Goal: Check status: Check status

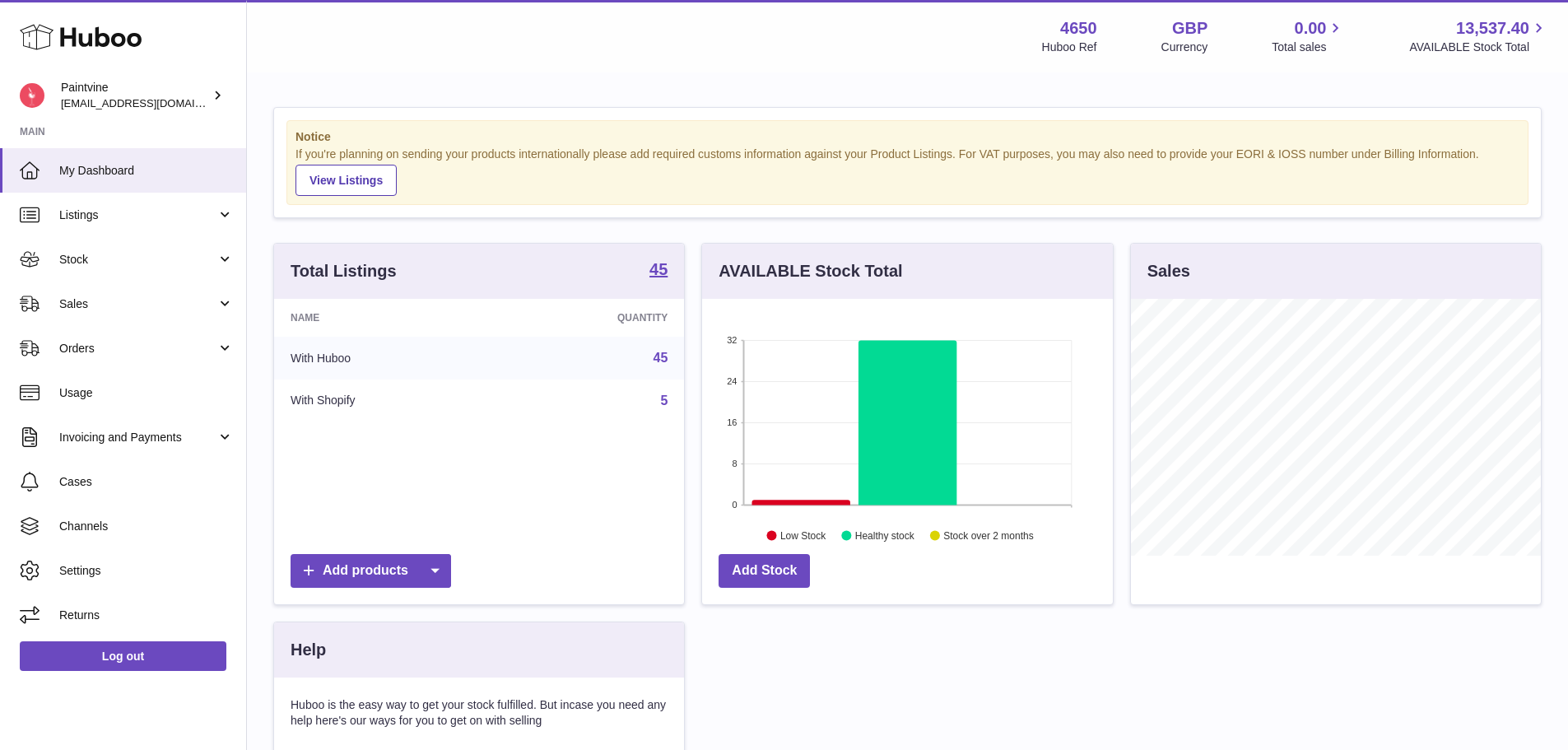
scroll to position [257, 411]
click at [119, 309] on span "Sales" at bounding box center [138, 304] width 157 height 15
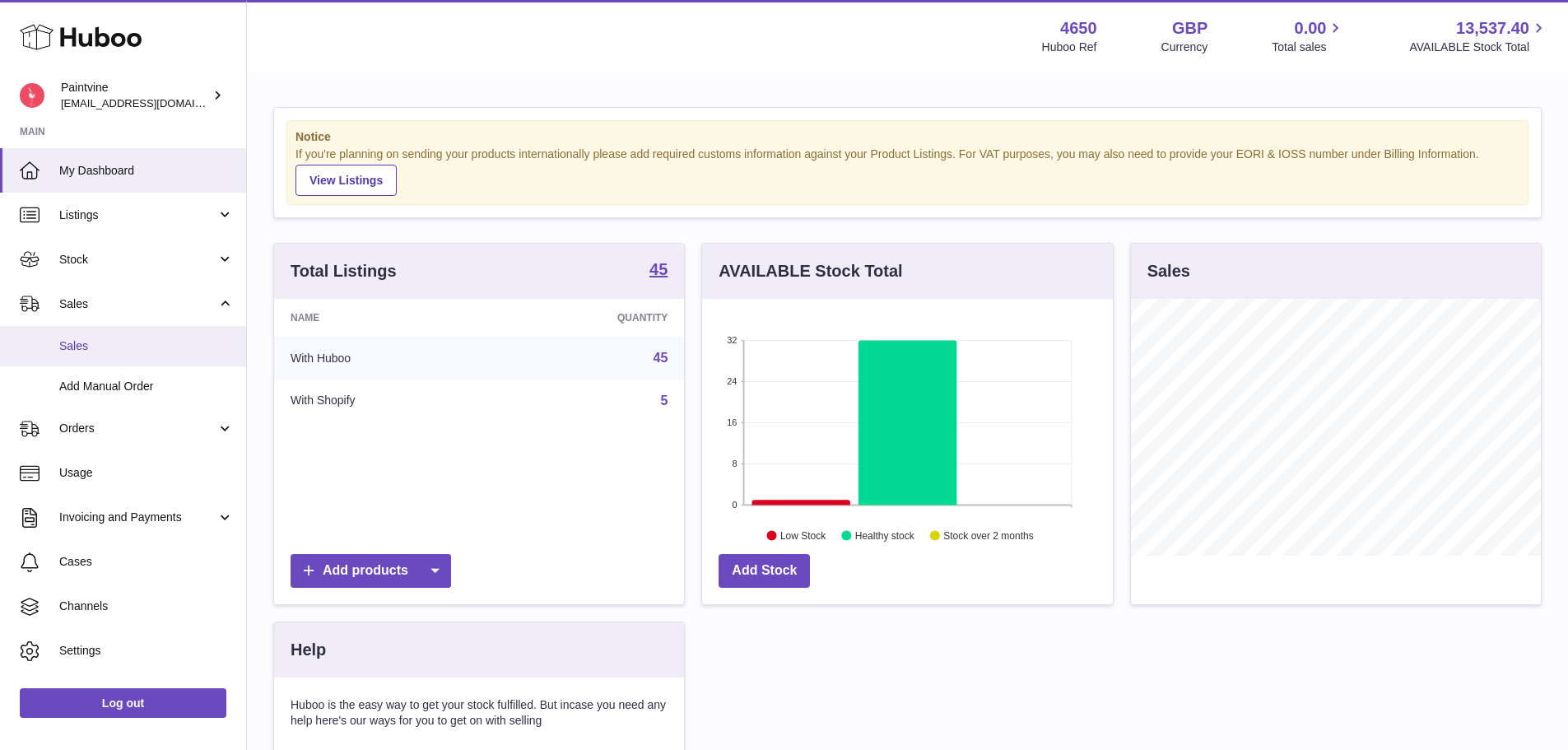
drag, startPoint x: 147, startPoint y: 351, endPoint x: 222, endPoint y: 359, distance: 75.4
click at [146, 351] on span "Sales" at bounding box center [146, 346] width 174 height 15
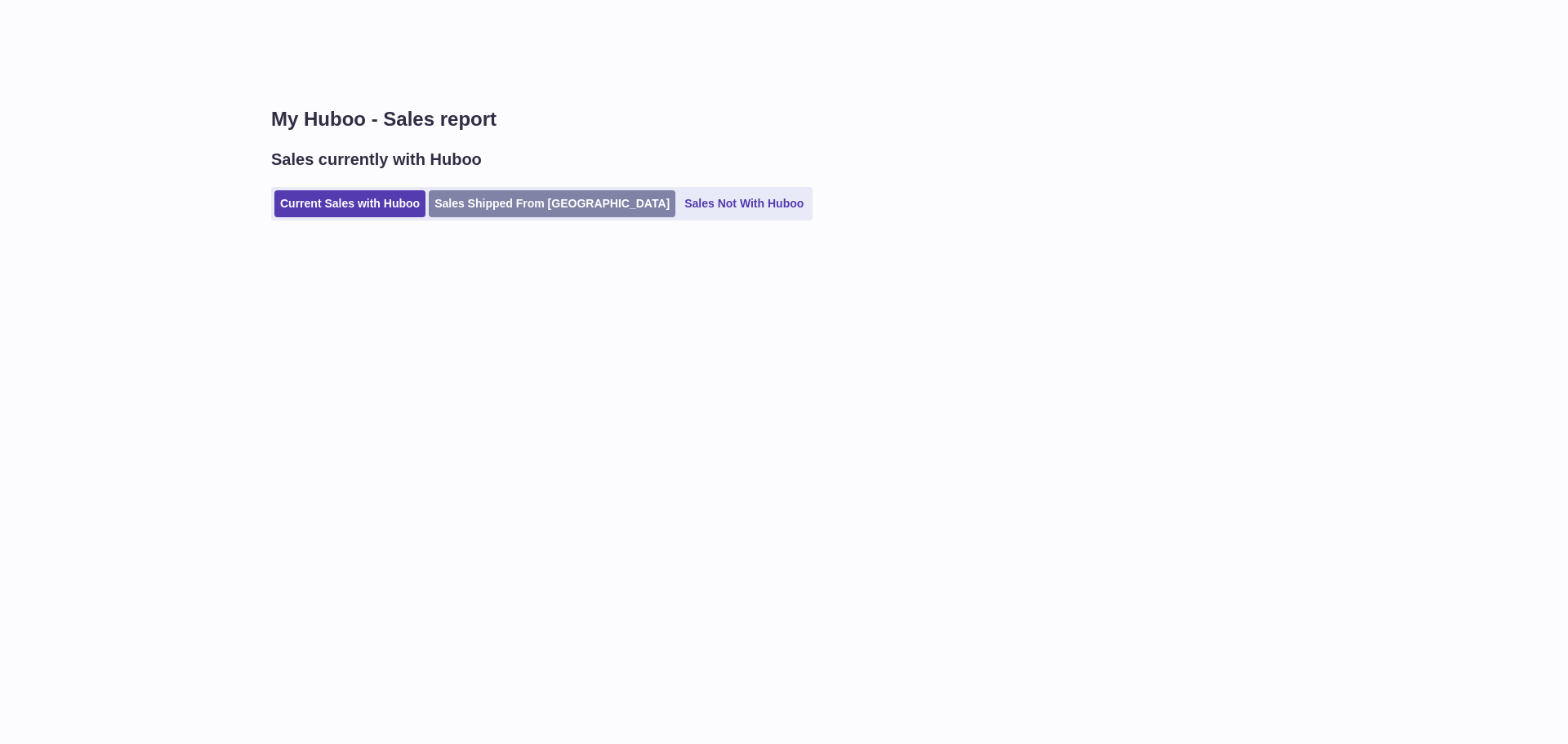
click at [495, 194] on link "Sales Shipped From [GEOGRAPHIC_DATA]" at bounding box center [552, 204] width 247 height 27
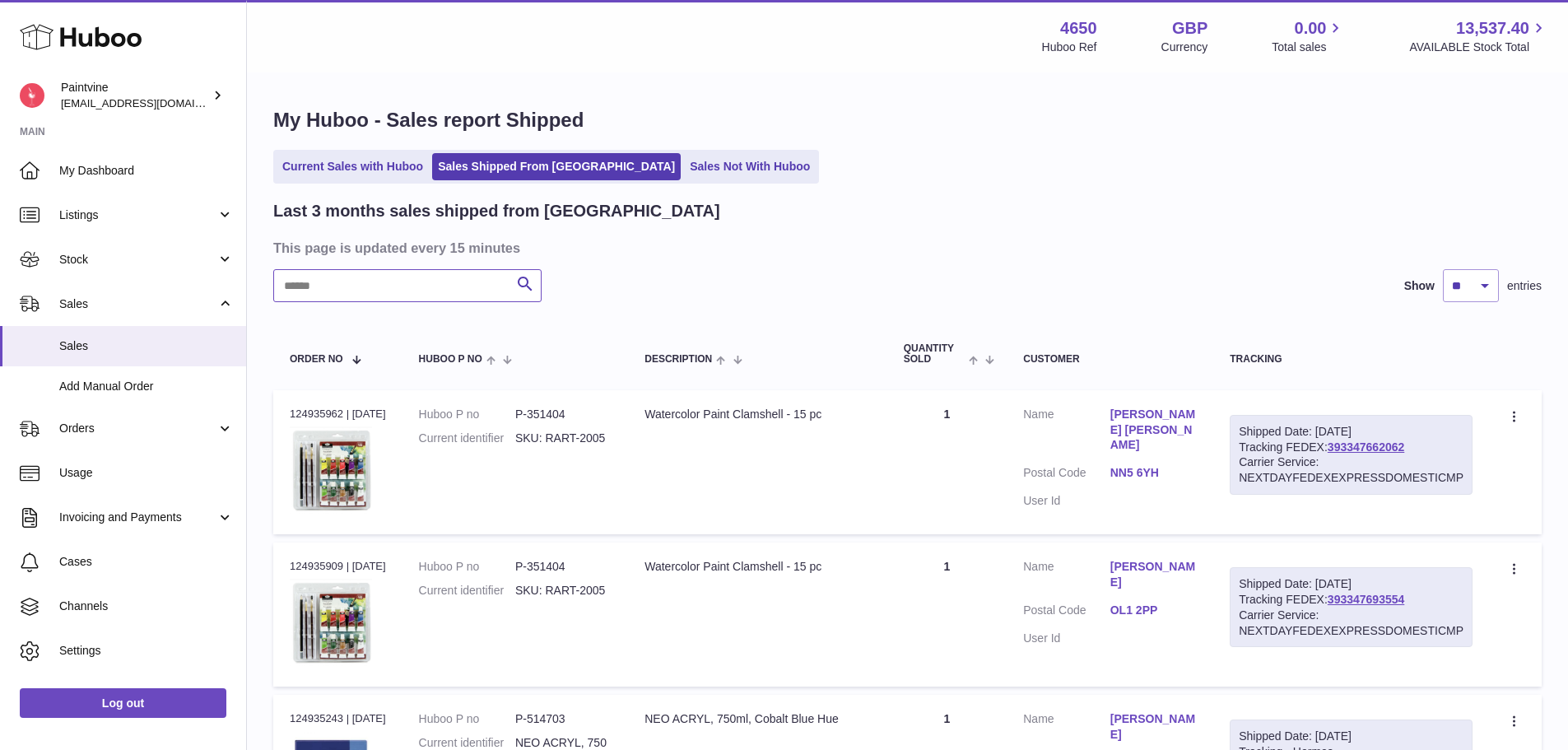
click at [454, 295] on input "text" at bounding box center [407, 285] width 268 height 33
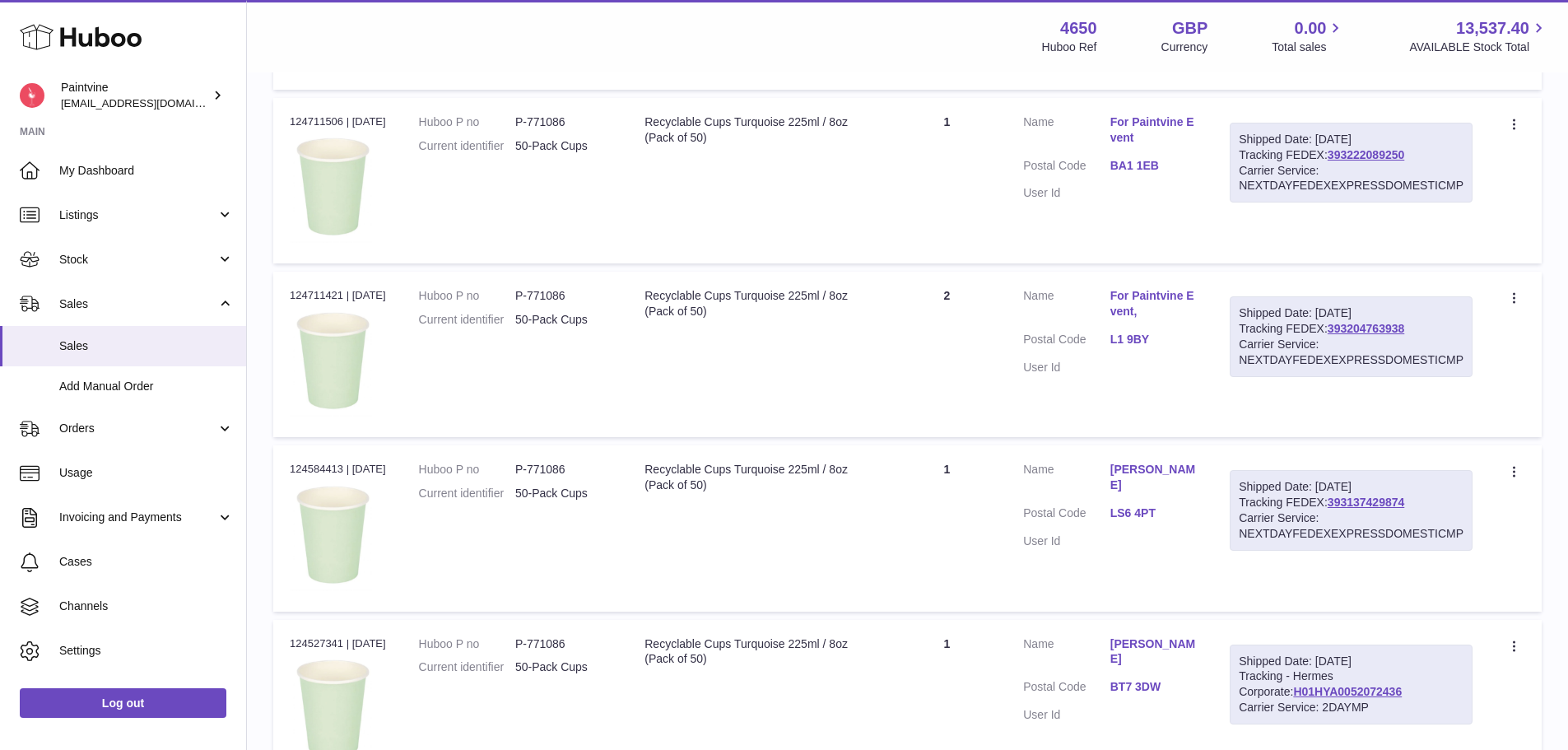
scroll to position [279, 0]
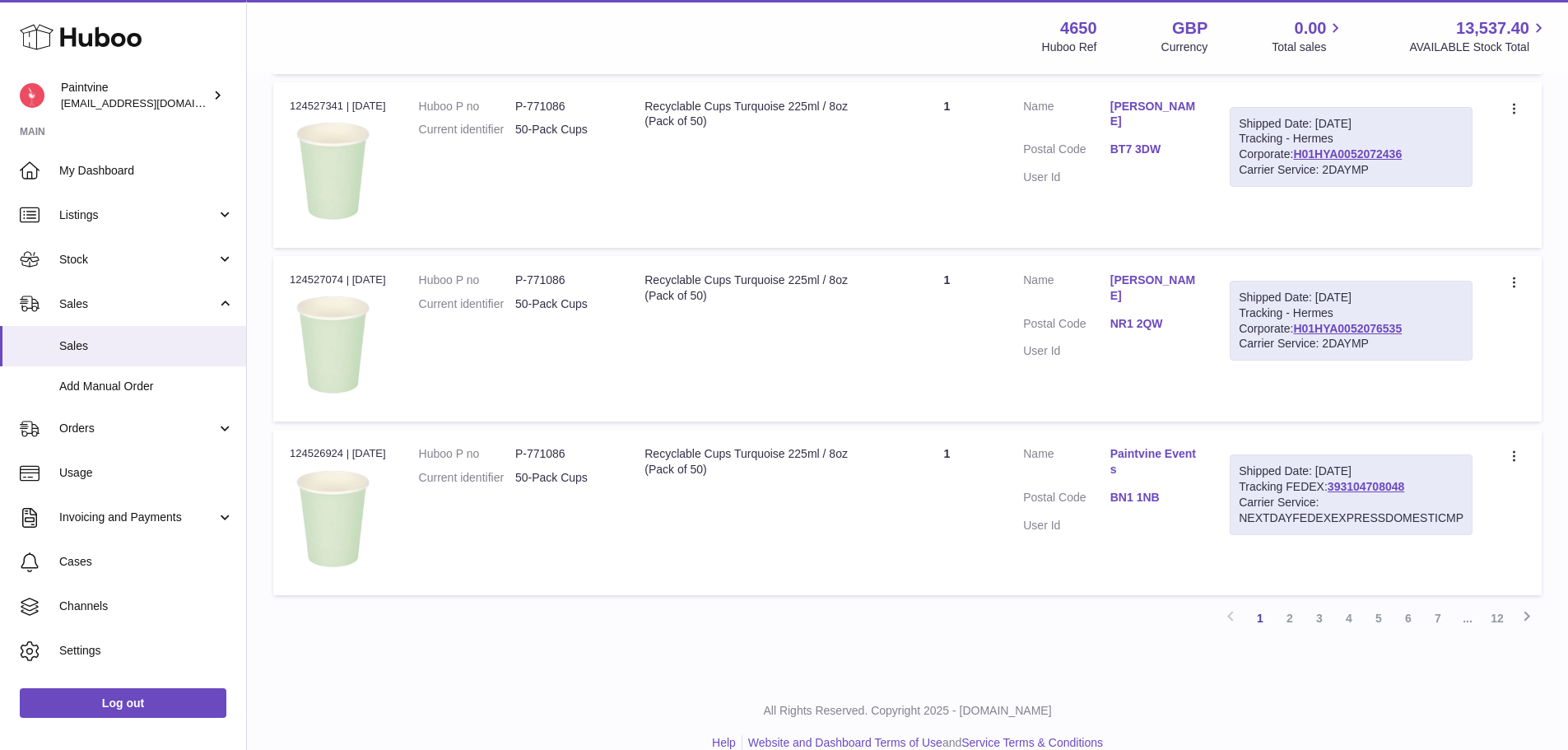
scroll to position [1551, 0]
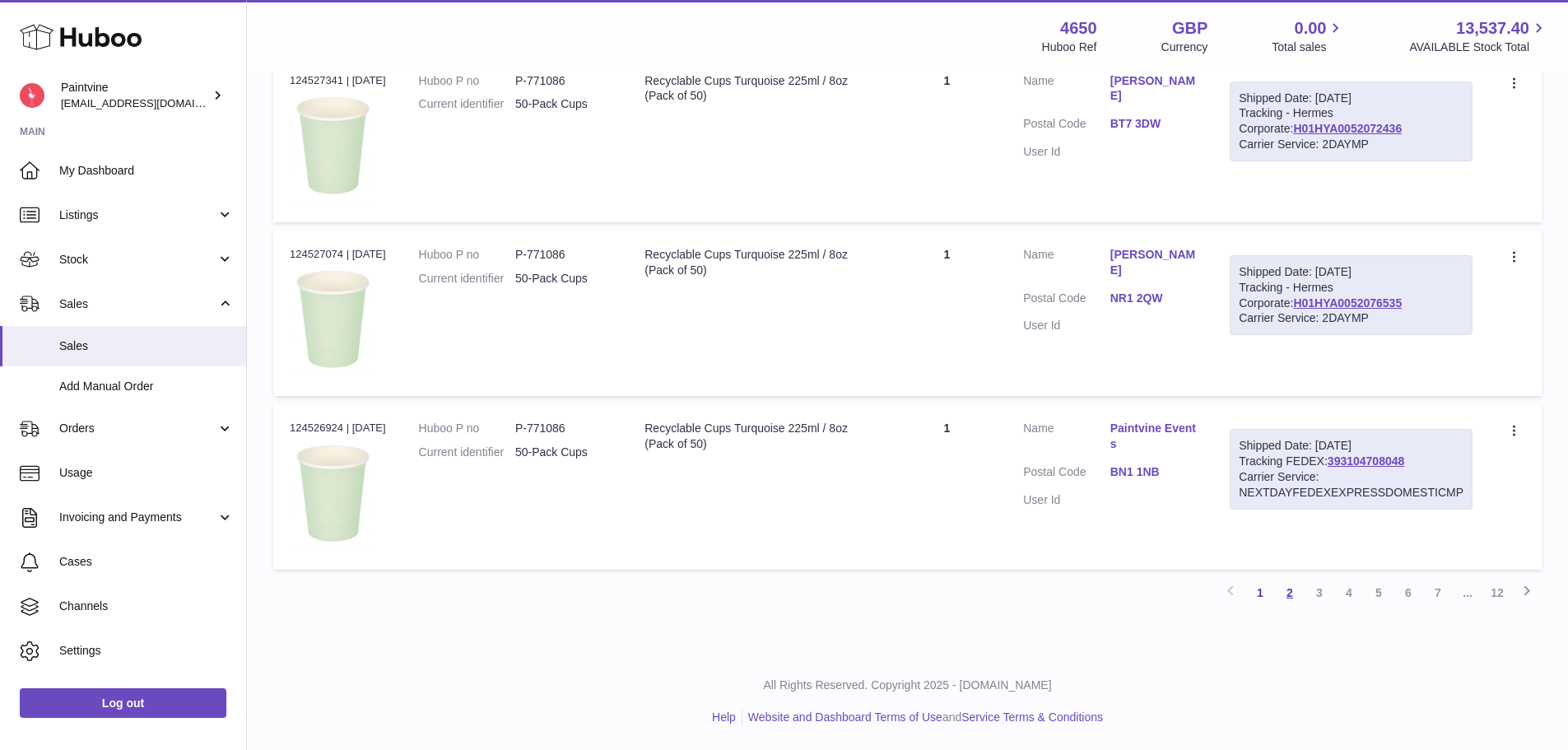
click at [1293, 595] on link "2" at bounding box center [1289, 592] width 30 height 30
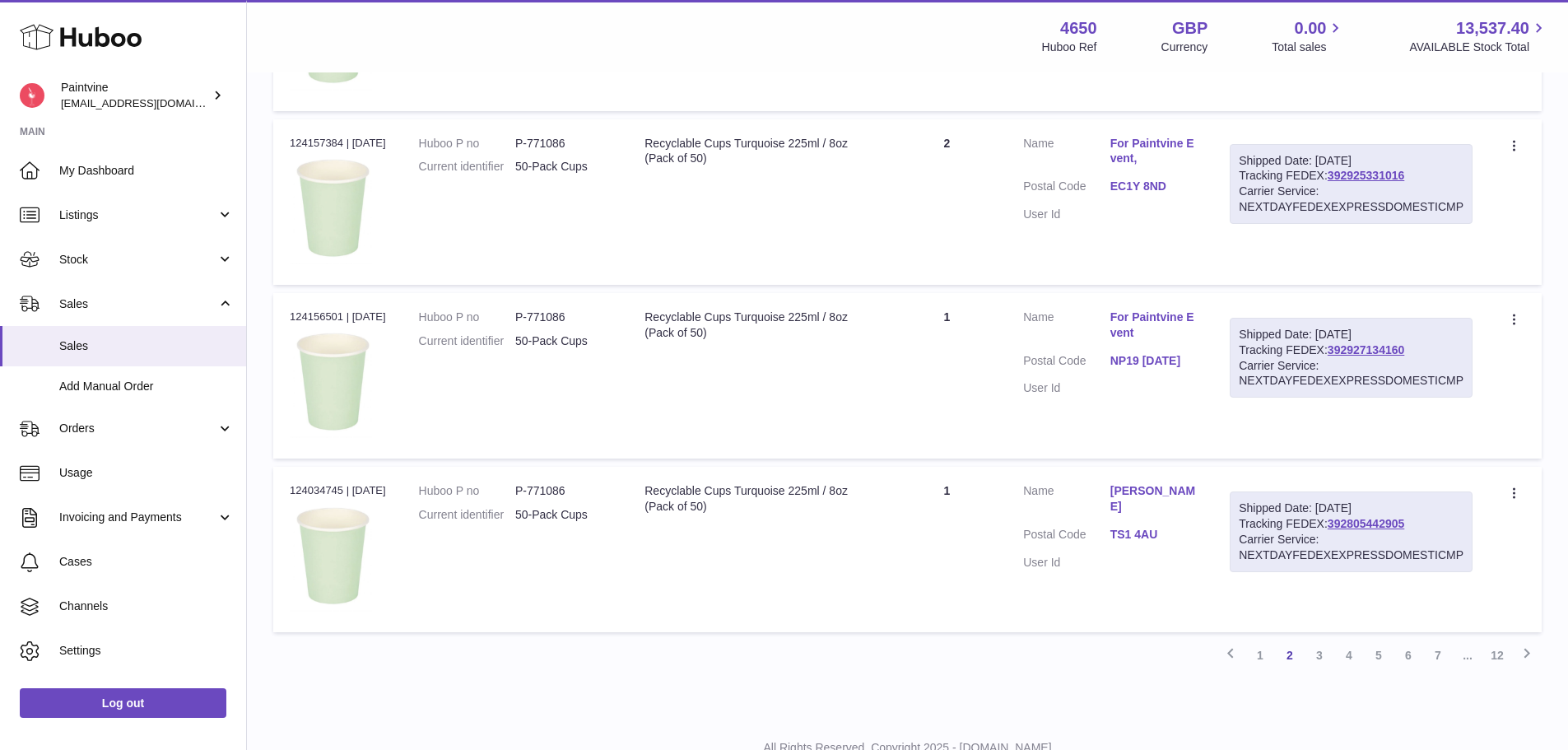
scroll to position [1551, 0]
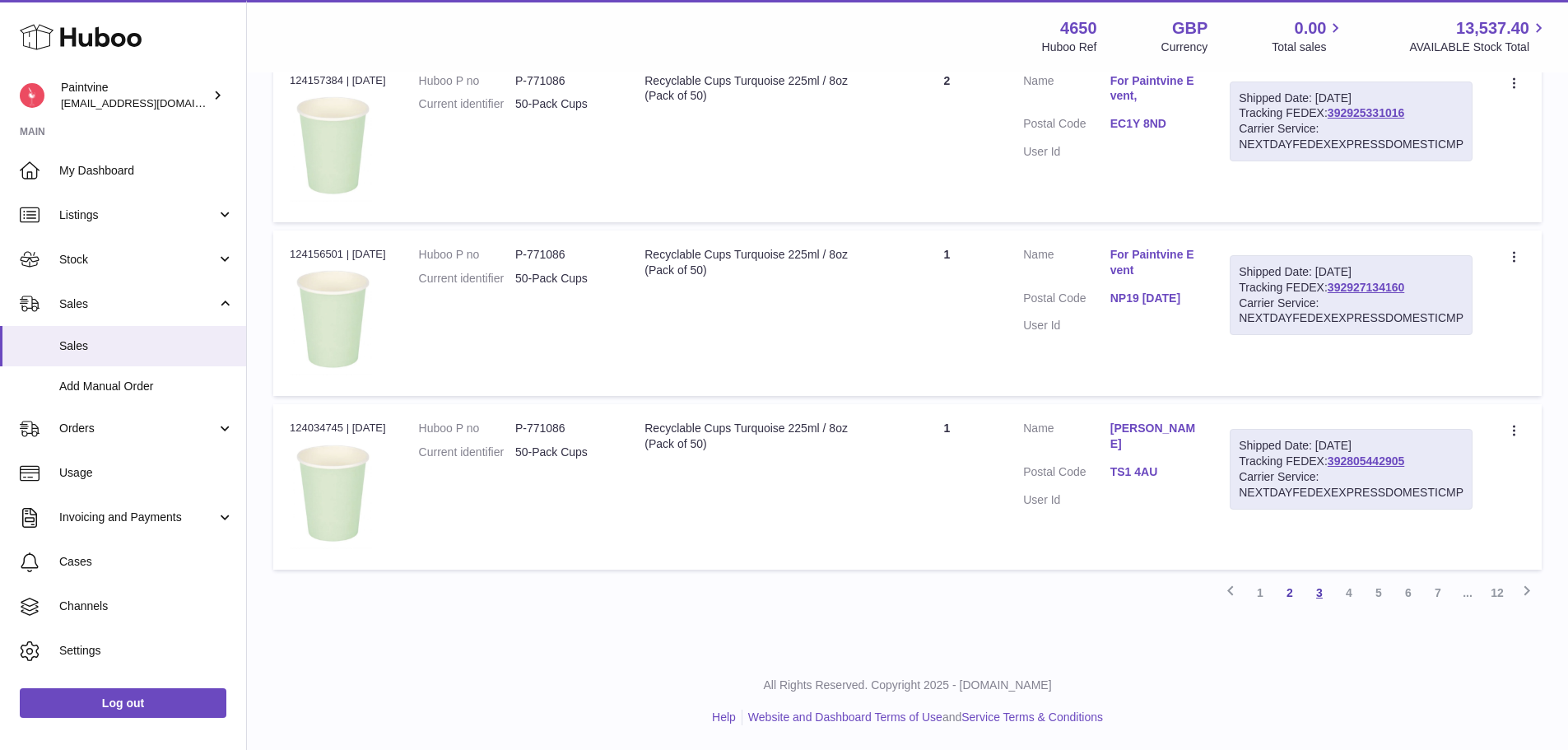
click at [1325, 597] on link "3" at bounding box center [1319, 592] width 30 height 30
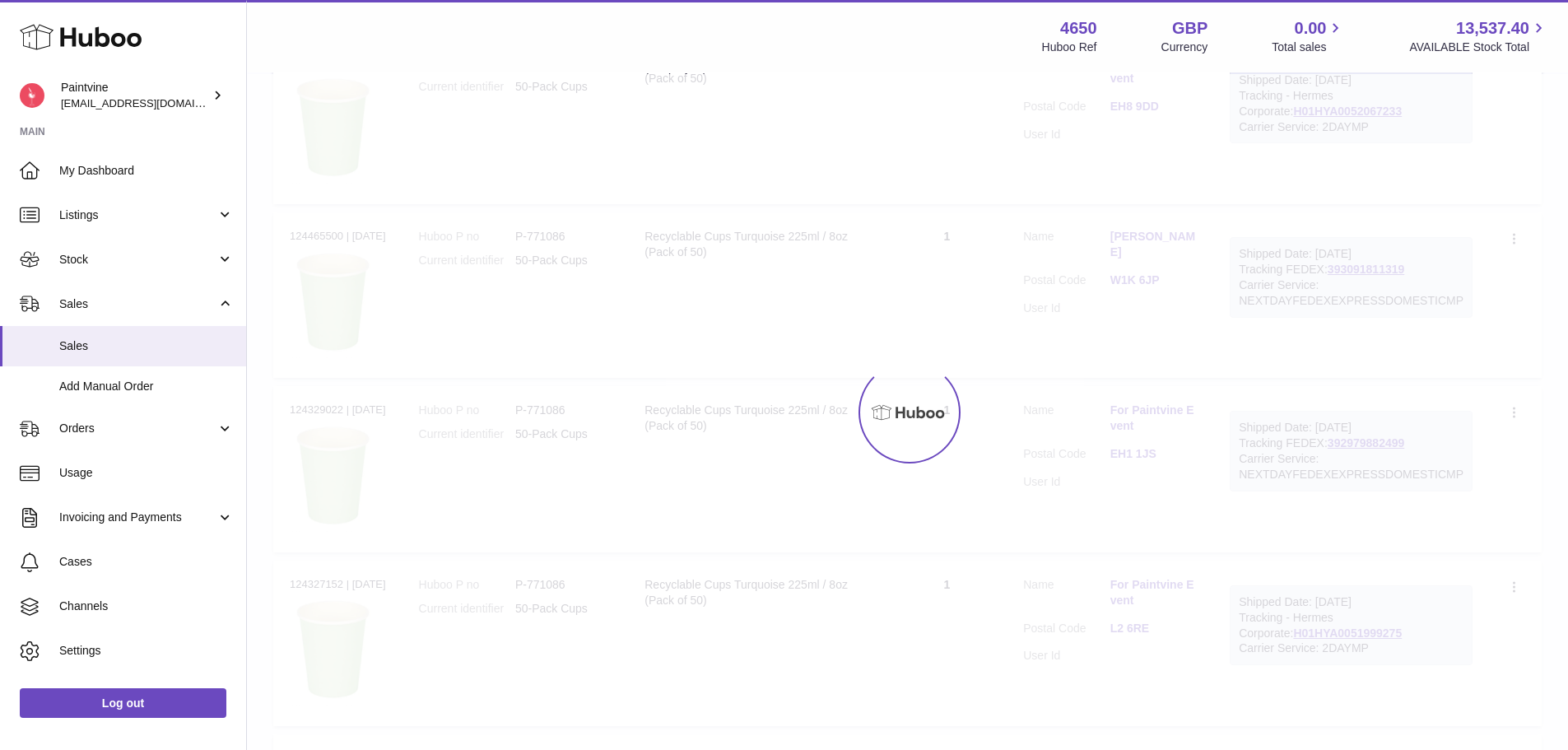
scroll to position [74, 0]
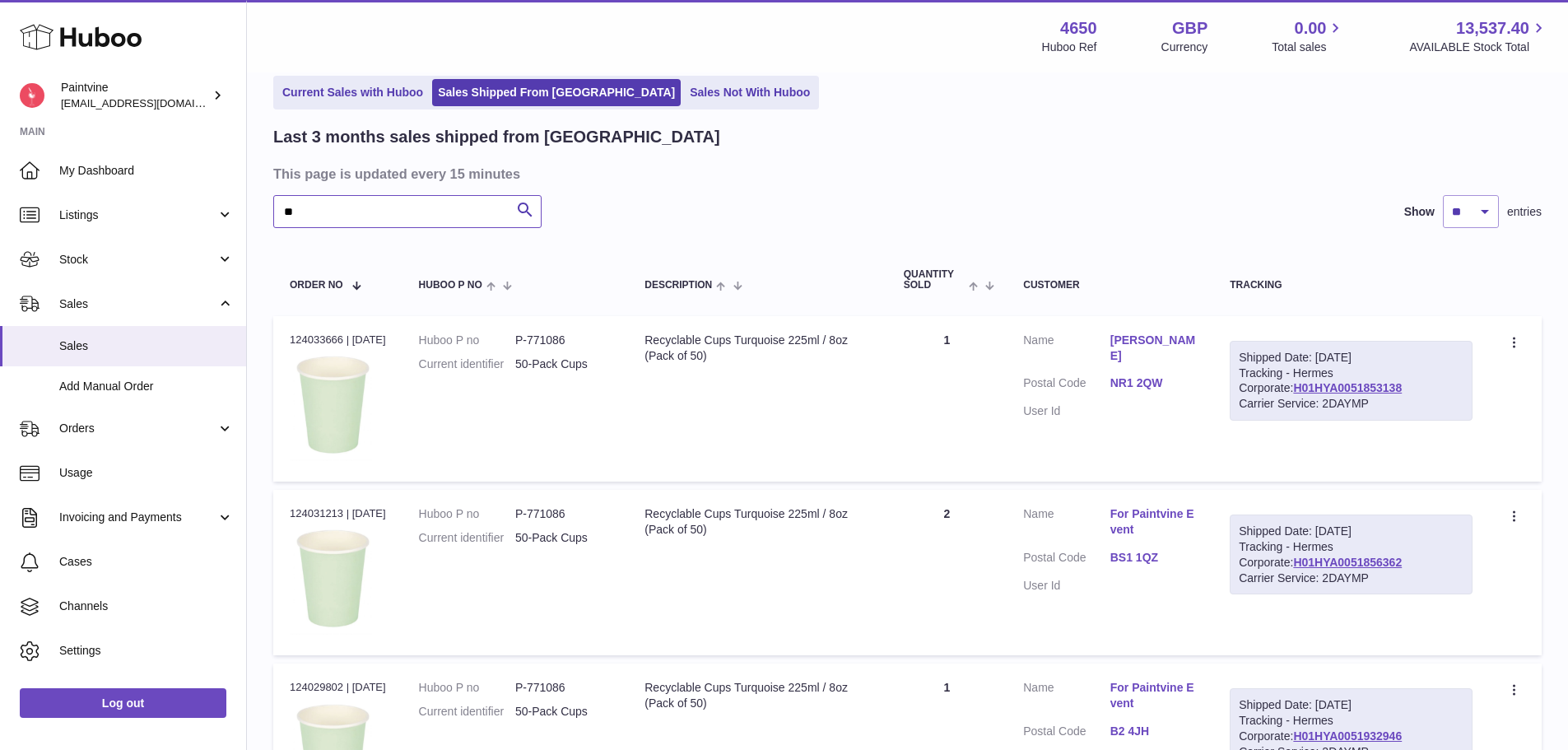
click at [420, 217] on input "**" at bounding box center [407, 211] width 268 height 33
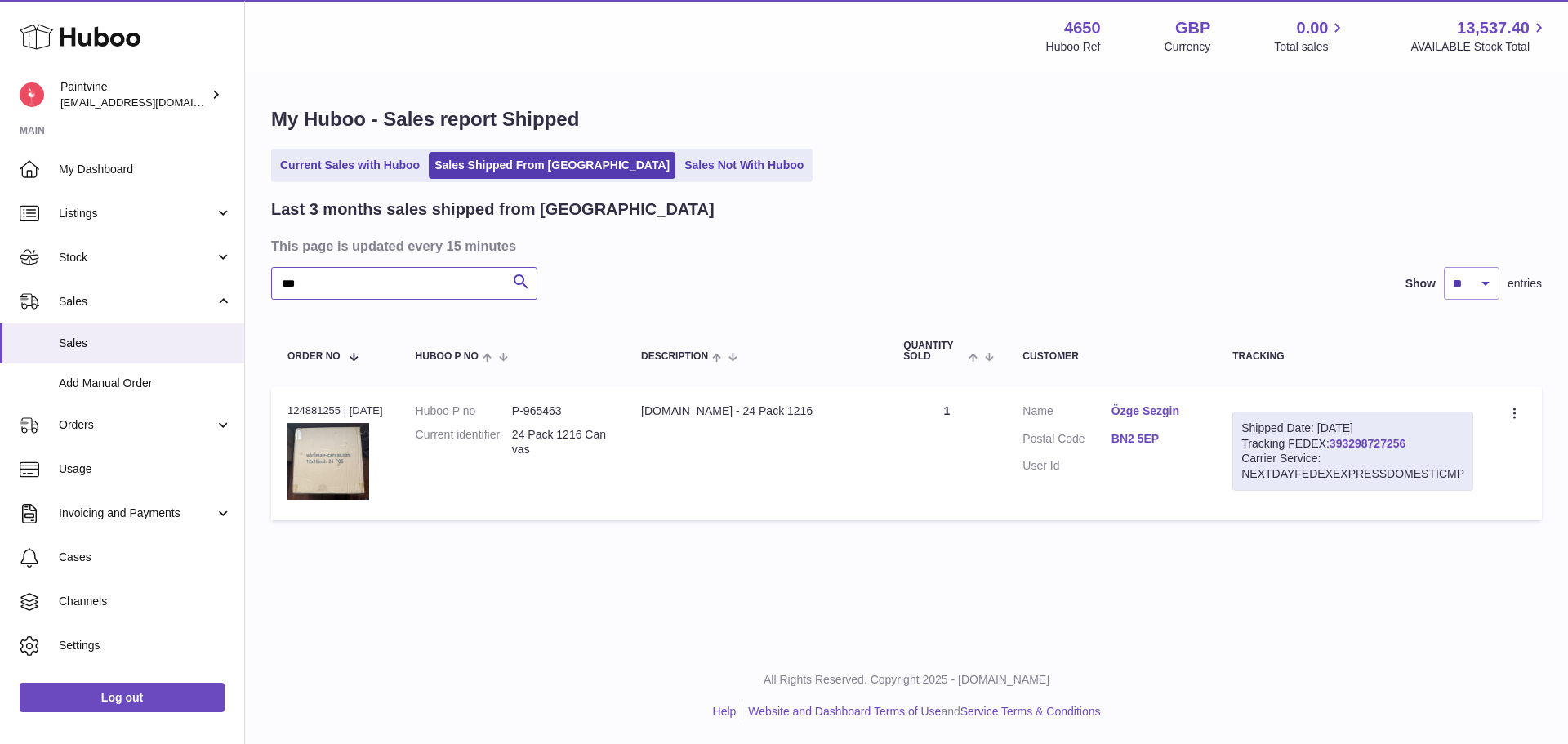
type input "***"
click at [1347, 437] on link "393298727256" at bounding box center [1367, 444] width 76 height 13
click at [349, 290] on input "***" at bounding box center [404, 283] width 266 height 33
click at [350, 292] on input "***" at bounding box center [404, 283] width 266 height 33
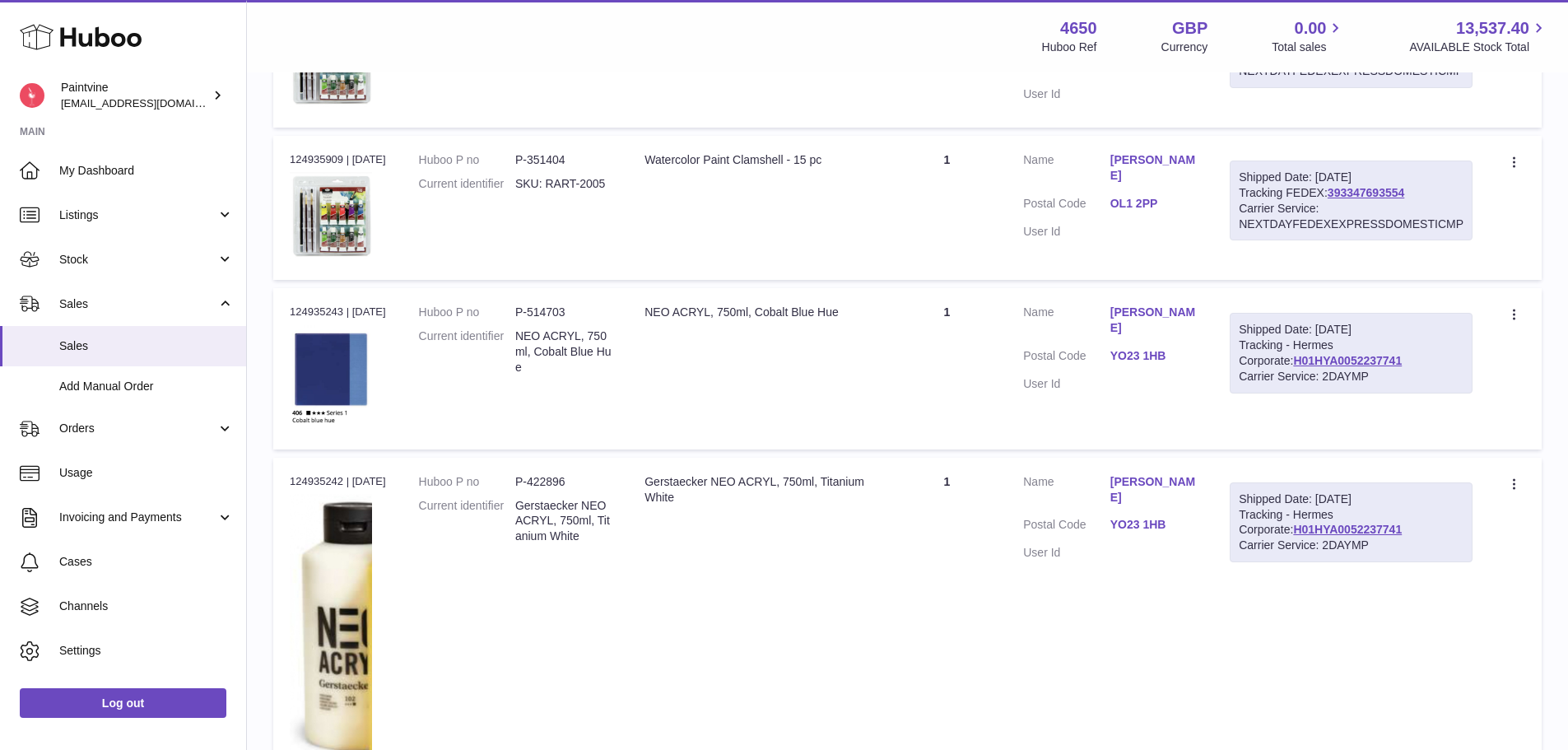
scroll to position [577, 0]
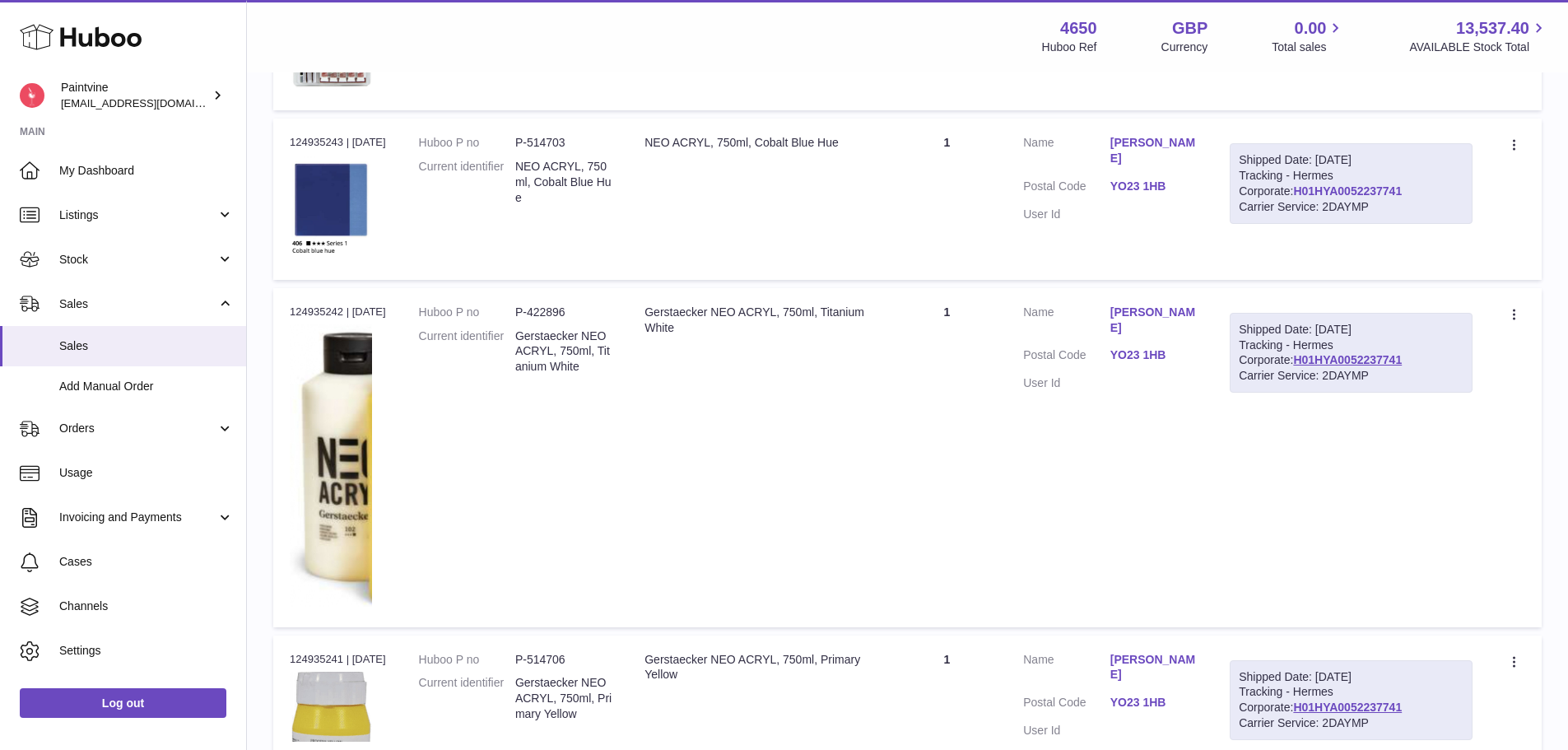
click at [1309, 189] on link "H01HYA0052237741" at bounding box center [1347, 191] width 109 height 14
click at [1326, 188] on link "H01HYA0052237741" at bounding box center [1347, 191] width 109 height 14
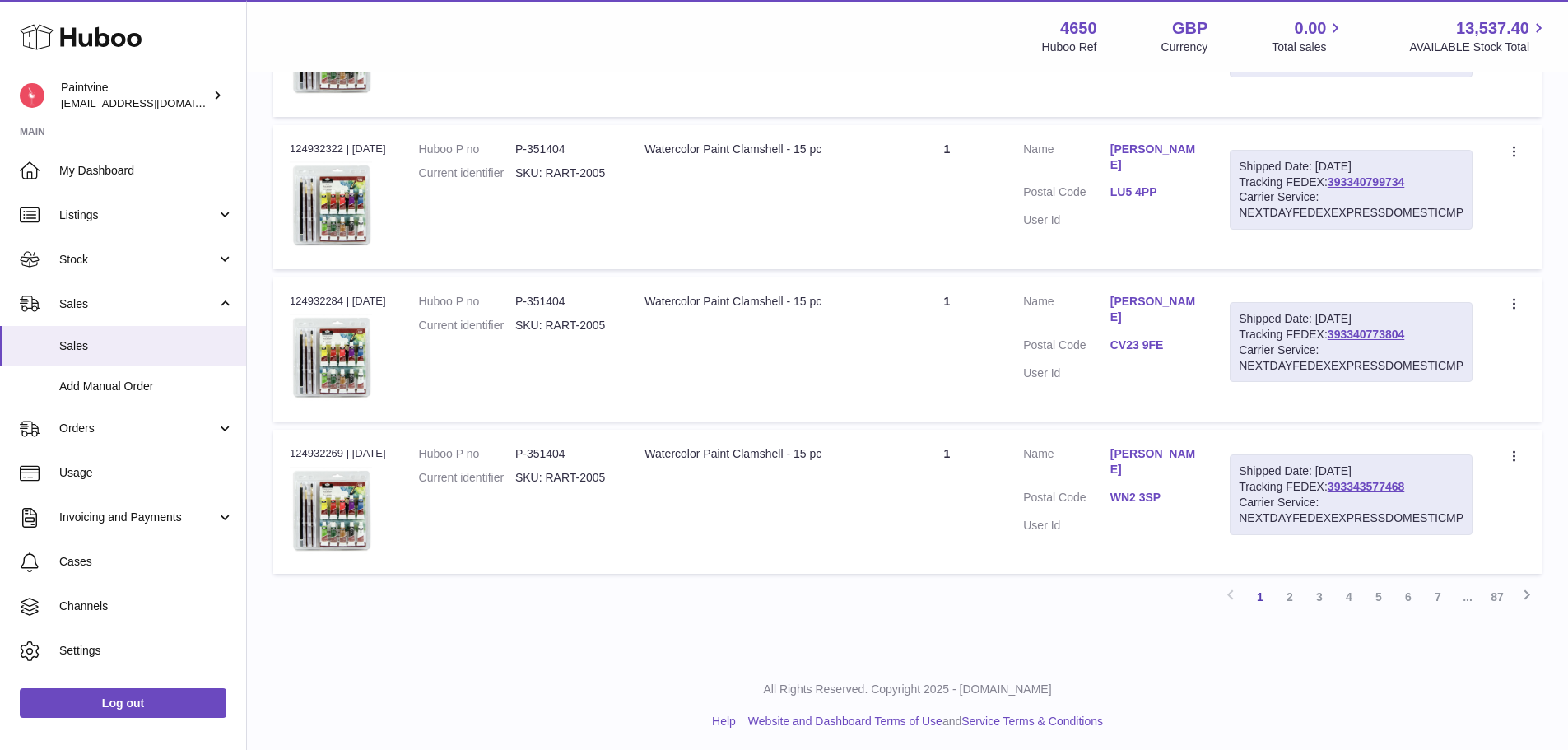
scroll to position [1534, 0]
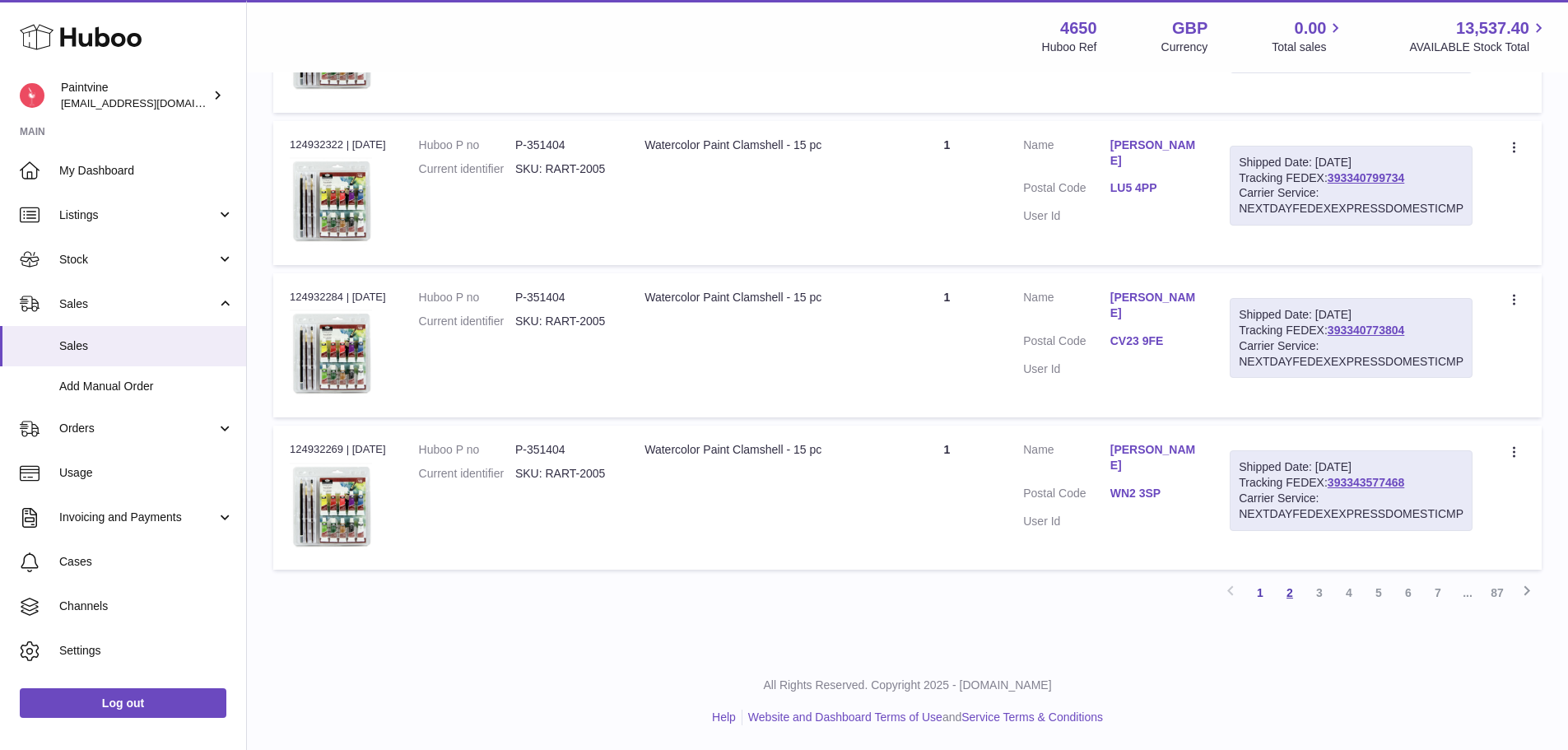
click at [1298, 586] on link "2" at bounding box center [1289, 592] width 30 height 30
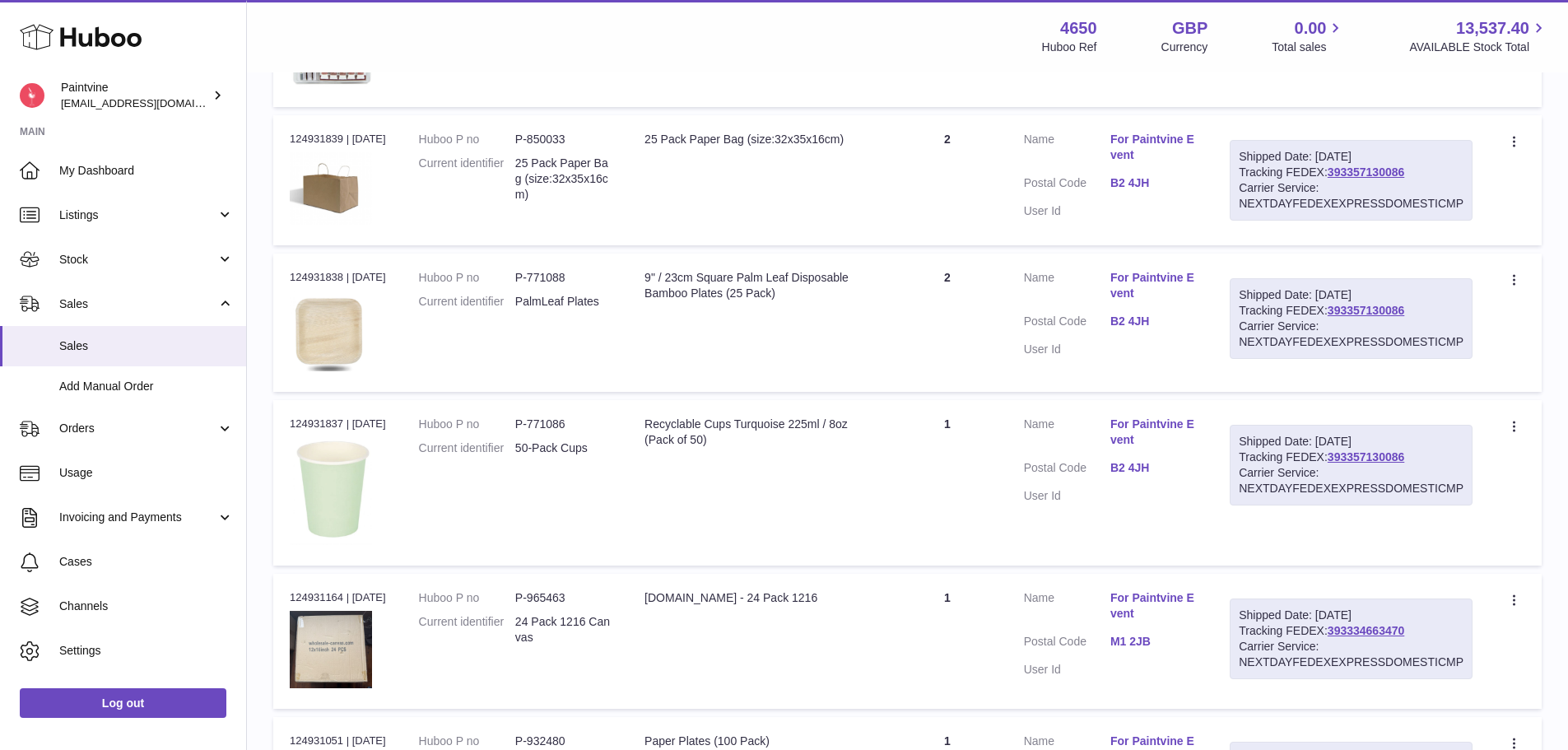
scroll to position [732, 0]
click at [1140, 192] on dd "B2 4JH" at bounding box center [1153, 183] width 86 height 19
click at [1134, 181] on link "B2 4JH" at bounding box center [1153, 182] width 86 height 15
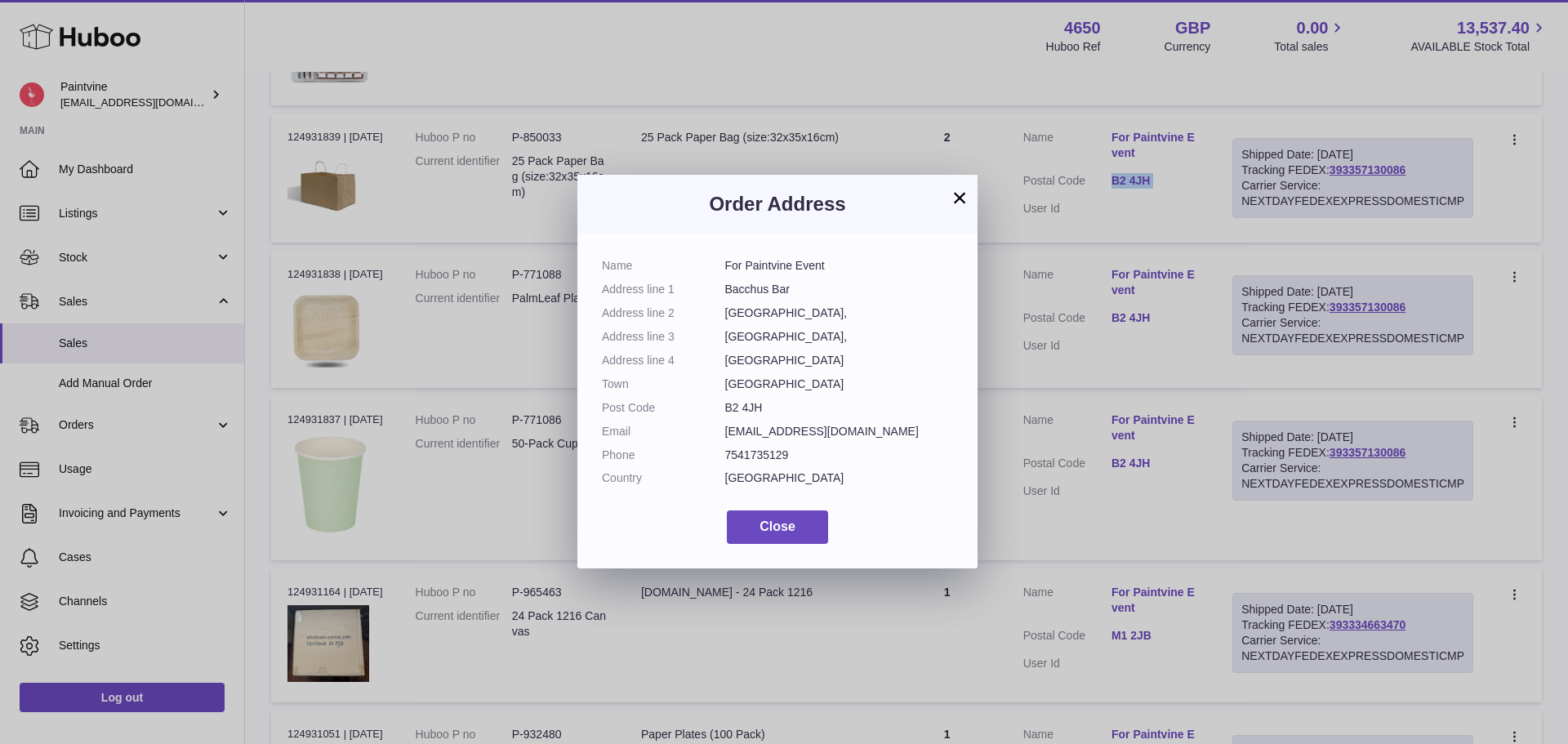
click at [953, 188] on button "×" at bounding box center [959, 197] width 19 height 19
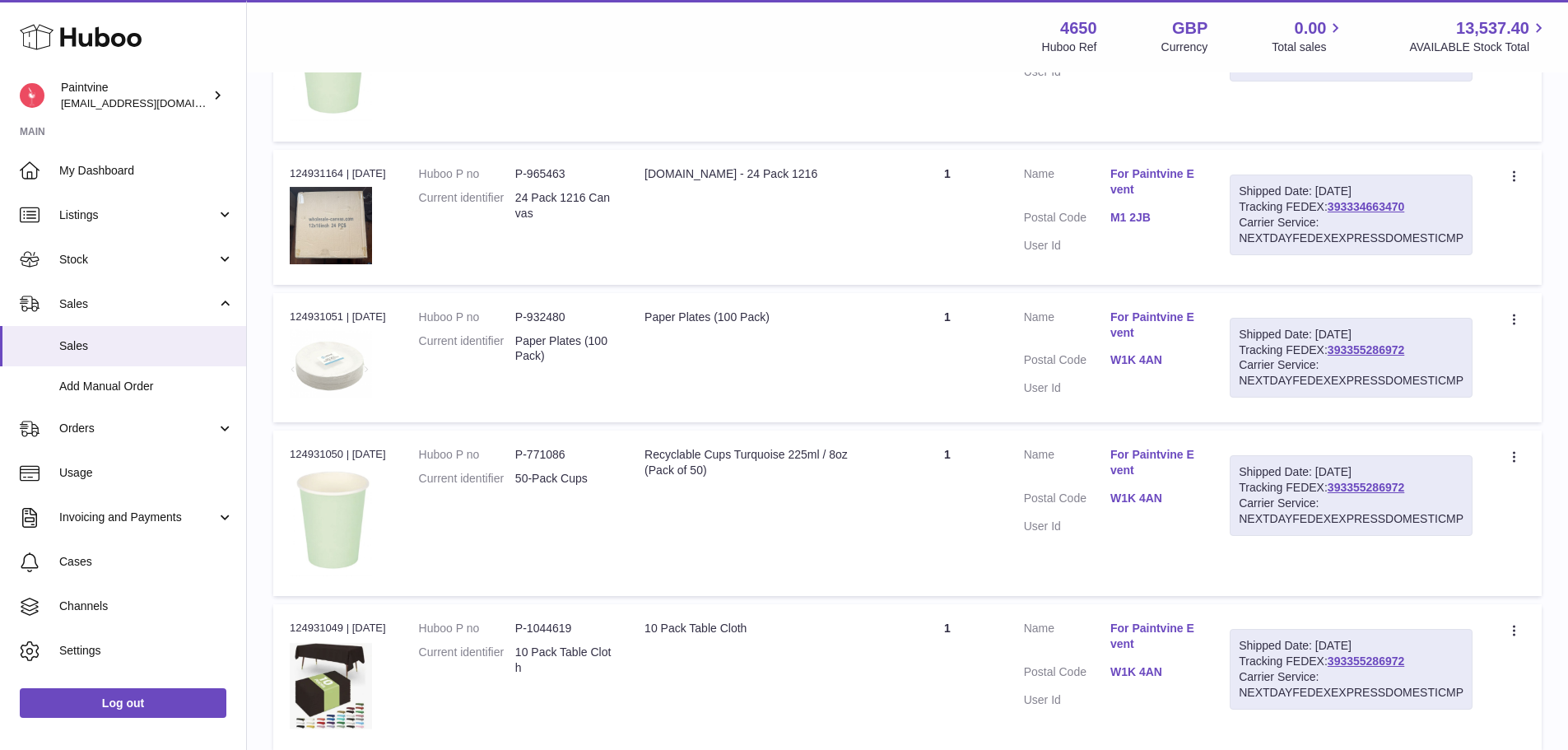
scroll to position [1227, 0]
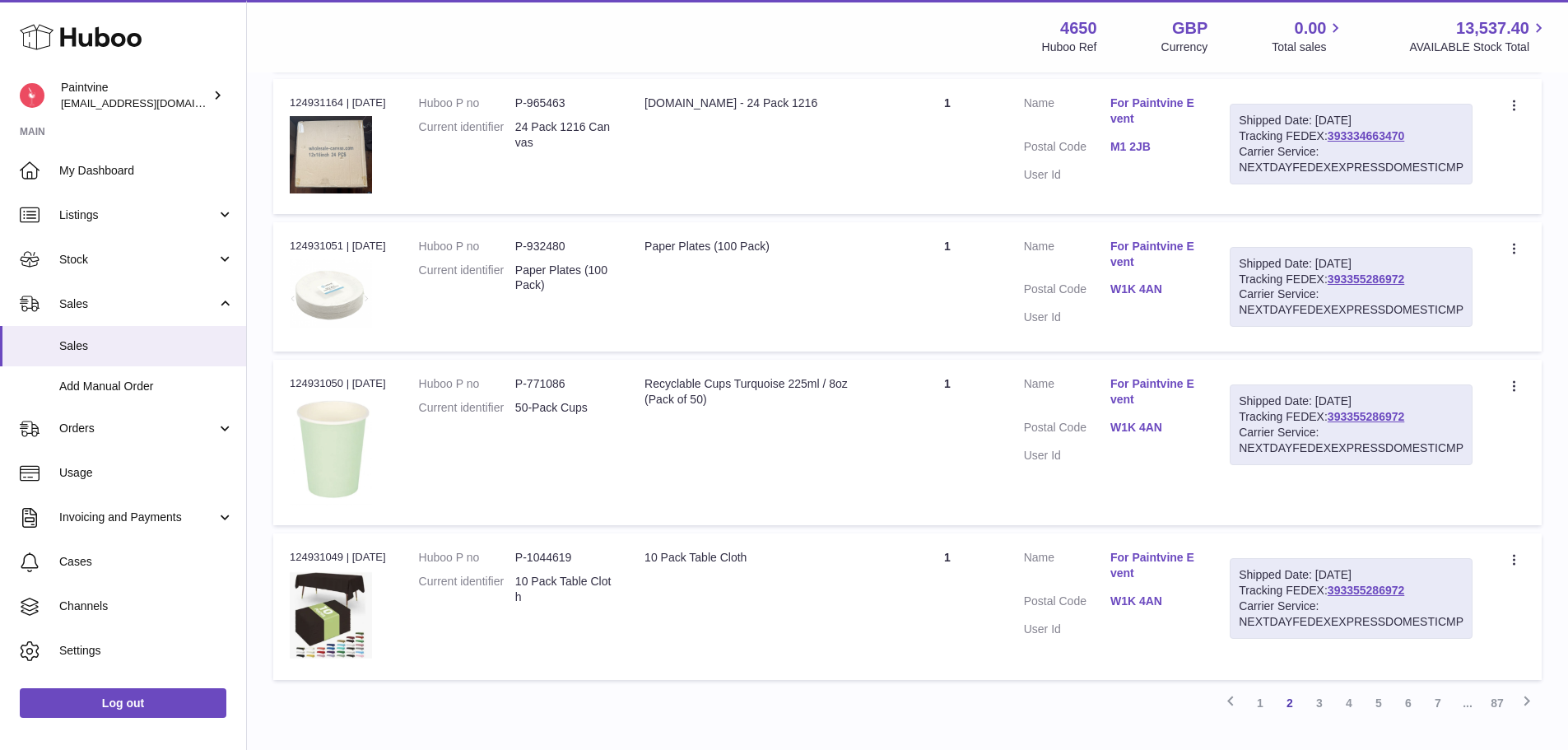
click at [1134, 288] on link "W1K 4AN" at bounding box center [1153, 289] width 86 height 15
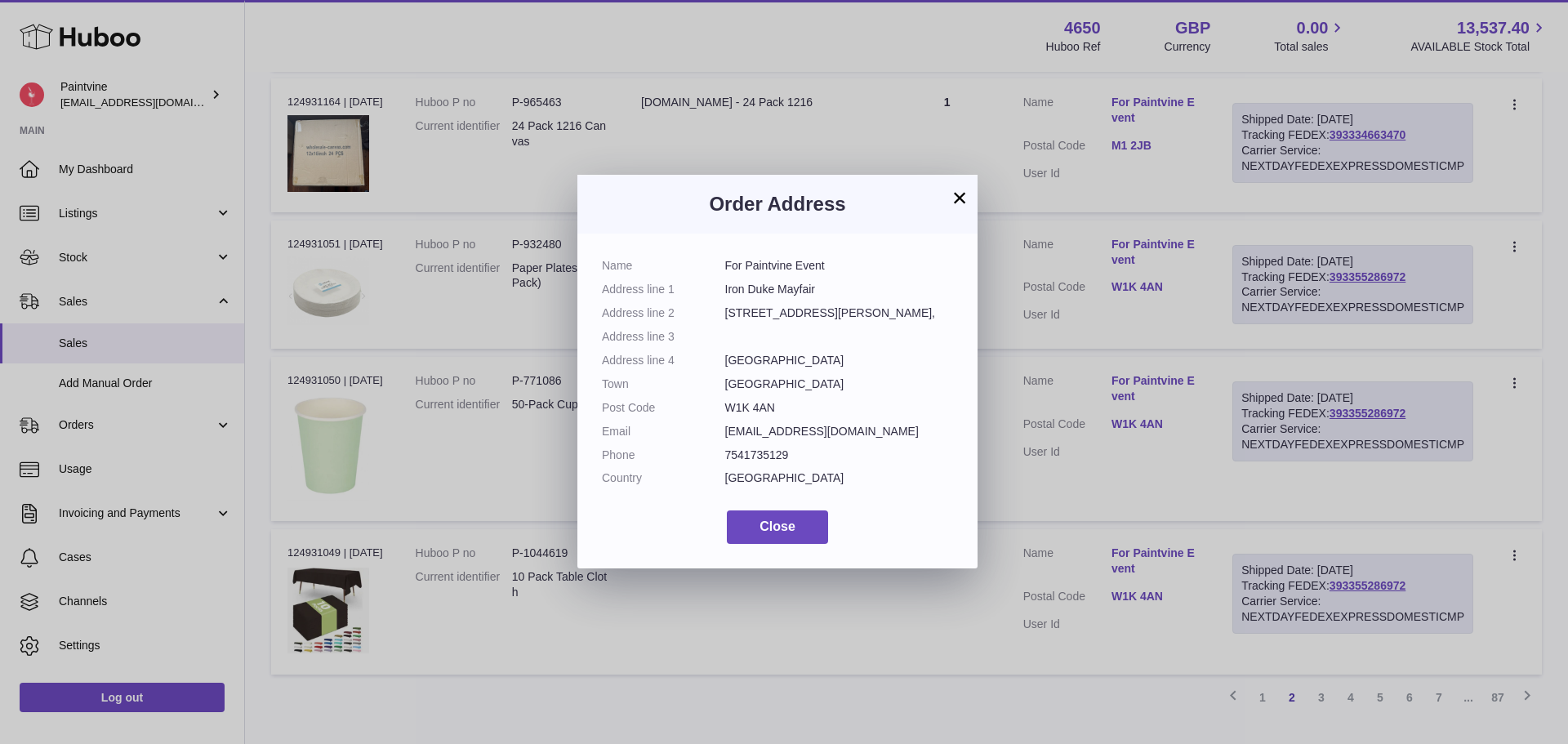
click at [965, 203] on button "×" at bounding box center [959, 197] width 19 height 19
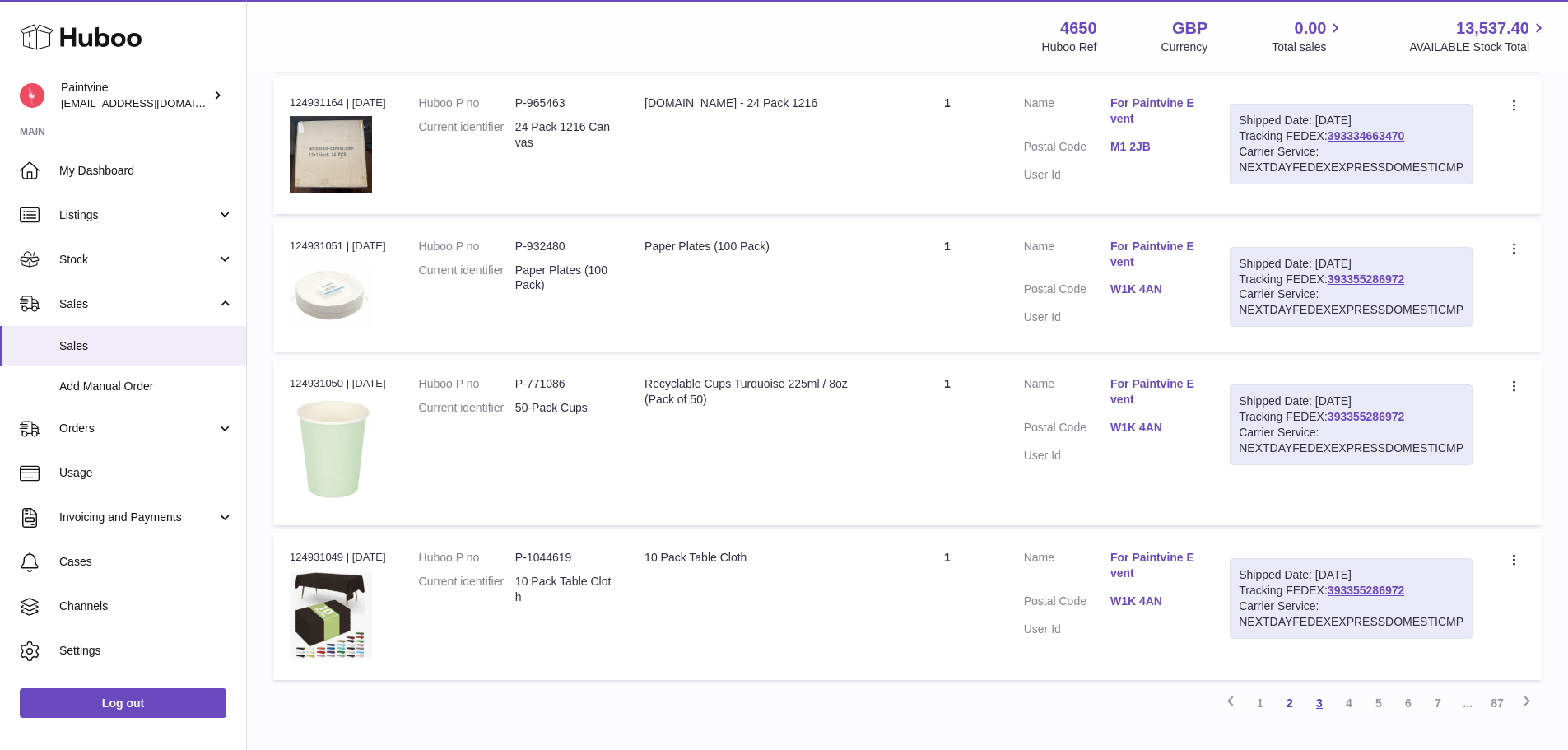
click at [1318, 705] on link "3" at bounding box center [1319, 703] width 30 height 30
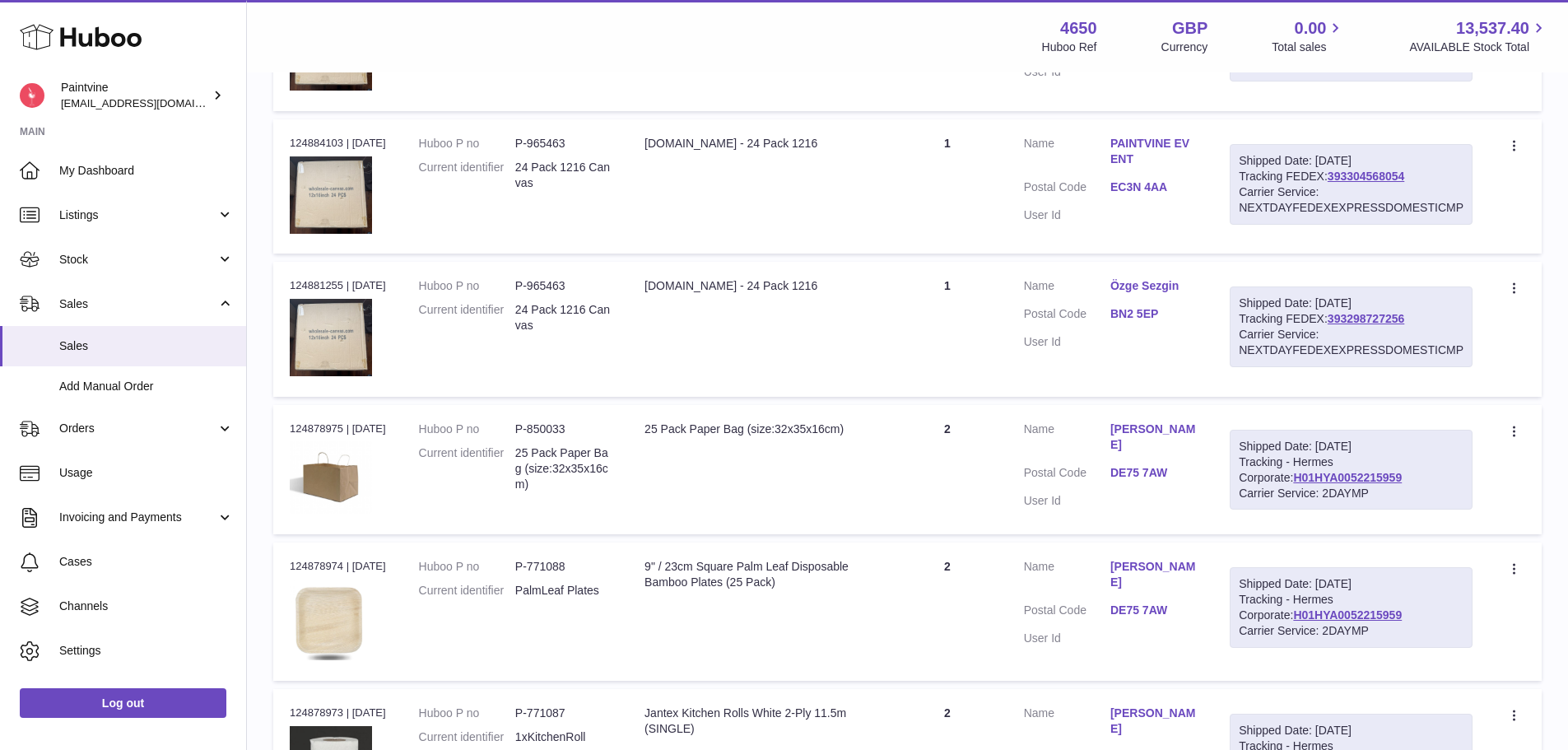
scroll to position [897, 0]
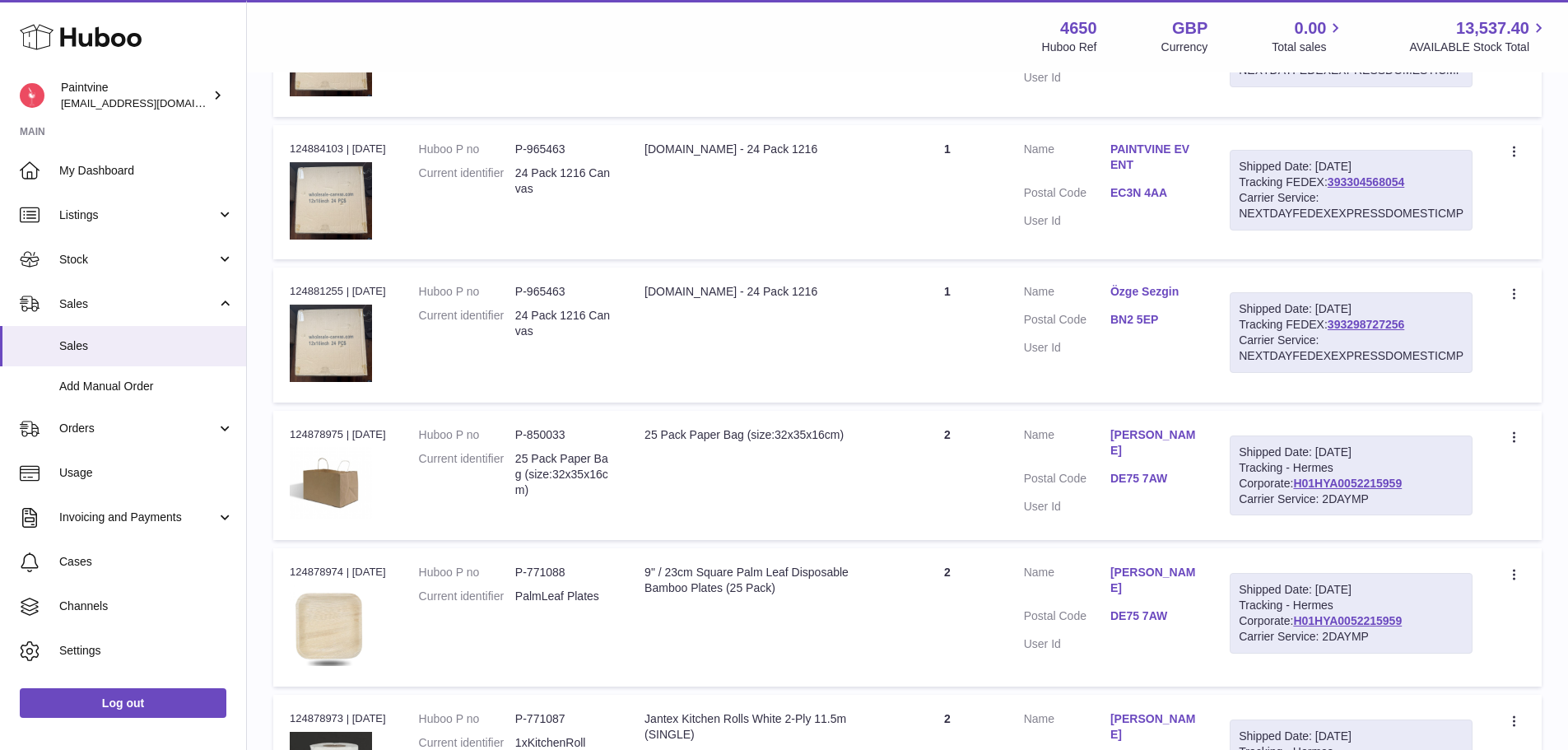
click at [1162, 186] on link "EC3N 4AA" at bounding box center [1153, 193] width 86 height 15
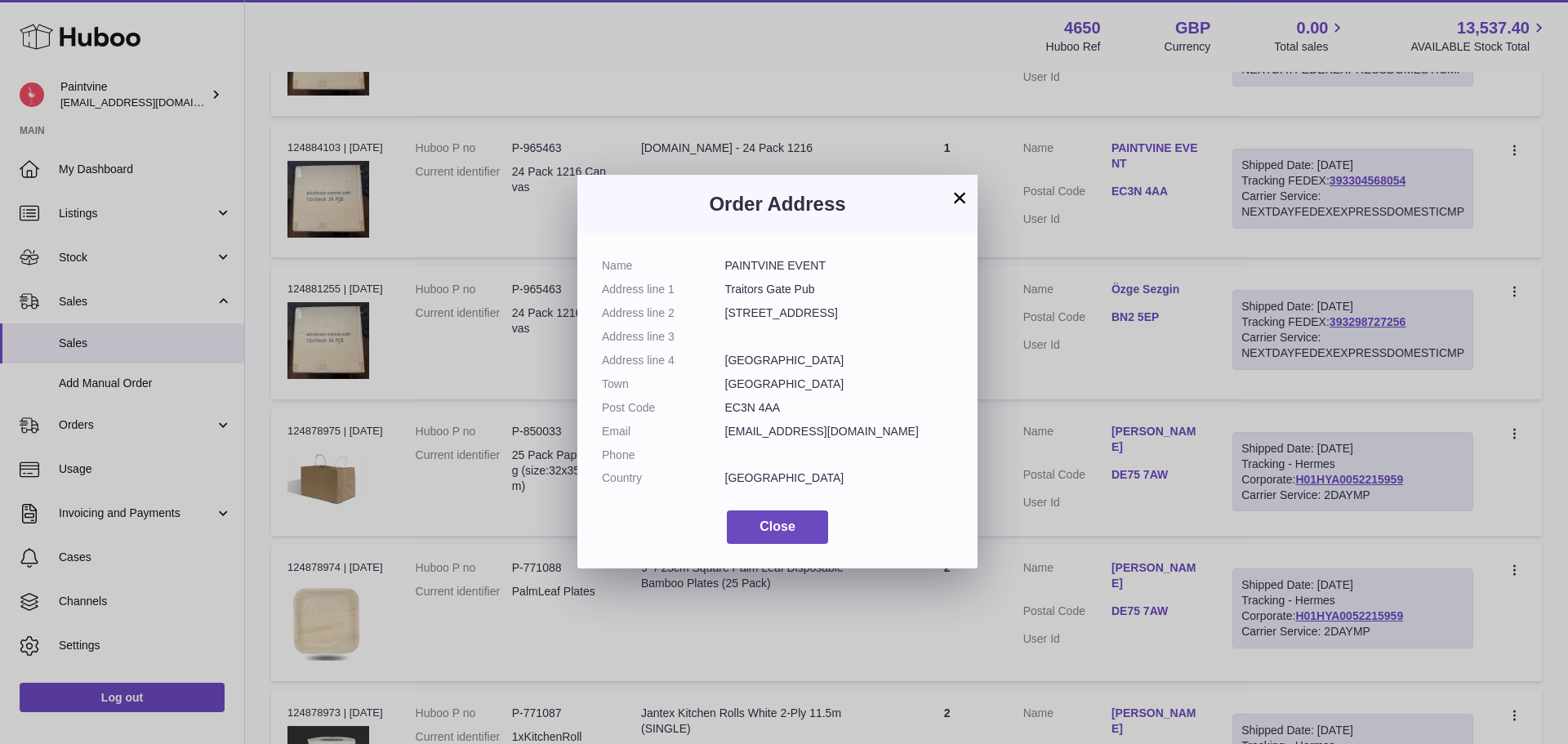
click at [962, 201] on button "×" at bounding box center [959, 197] width 19 height 19
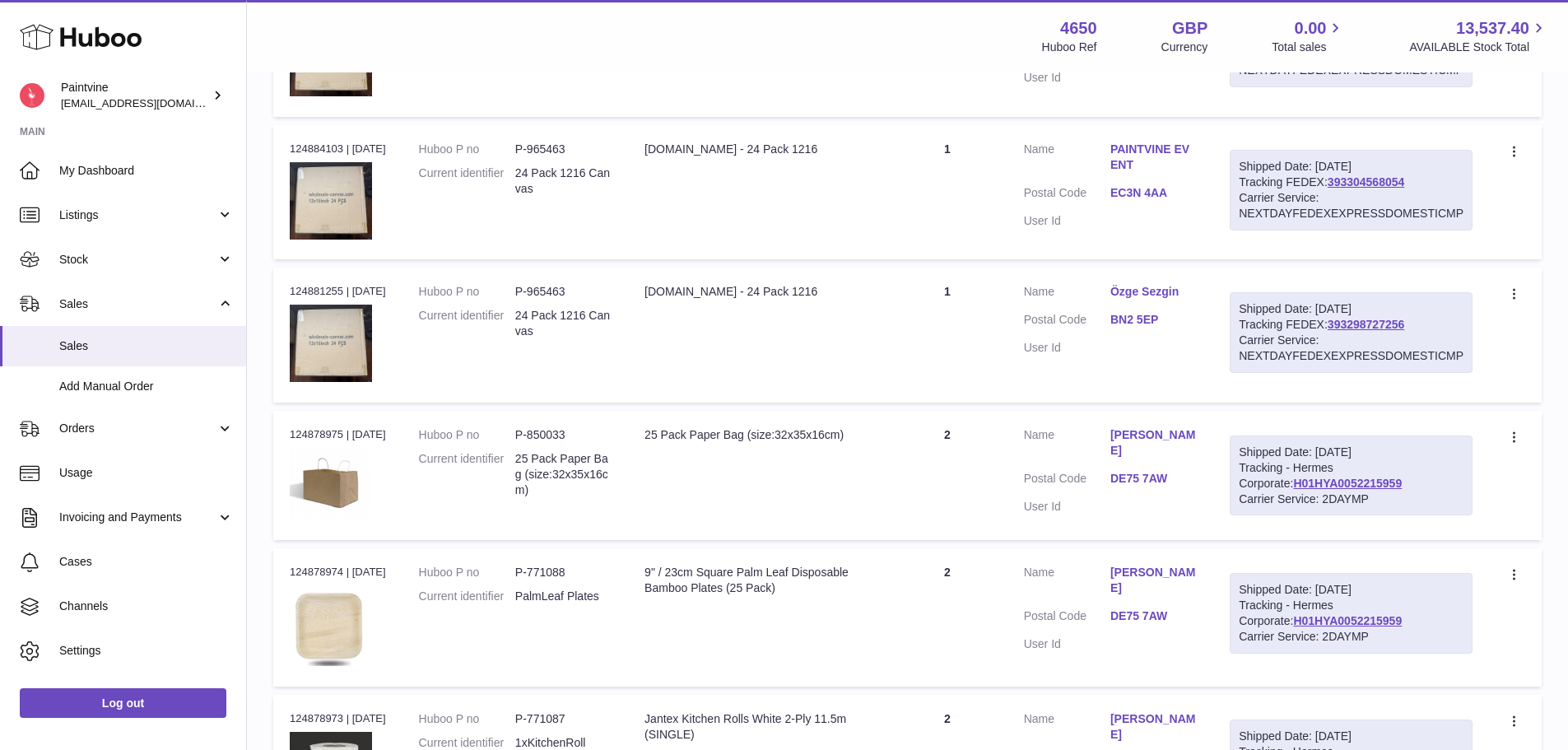
click at [1151, 320] on link "BN2 5EP" at bounding box center [1153, 320] width 86 height 15
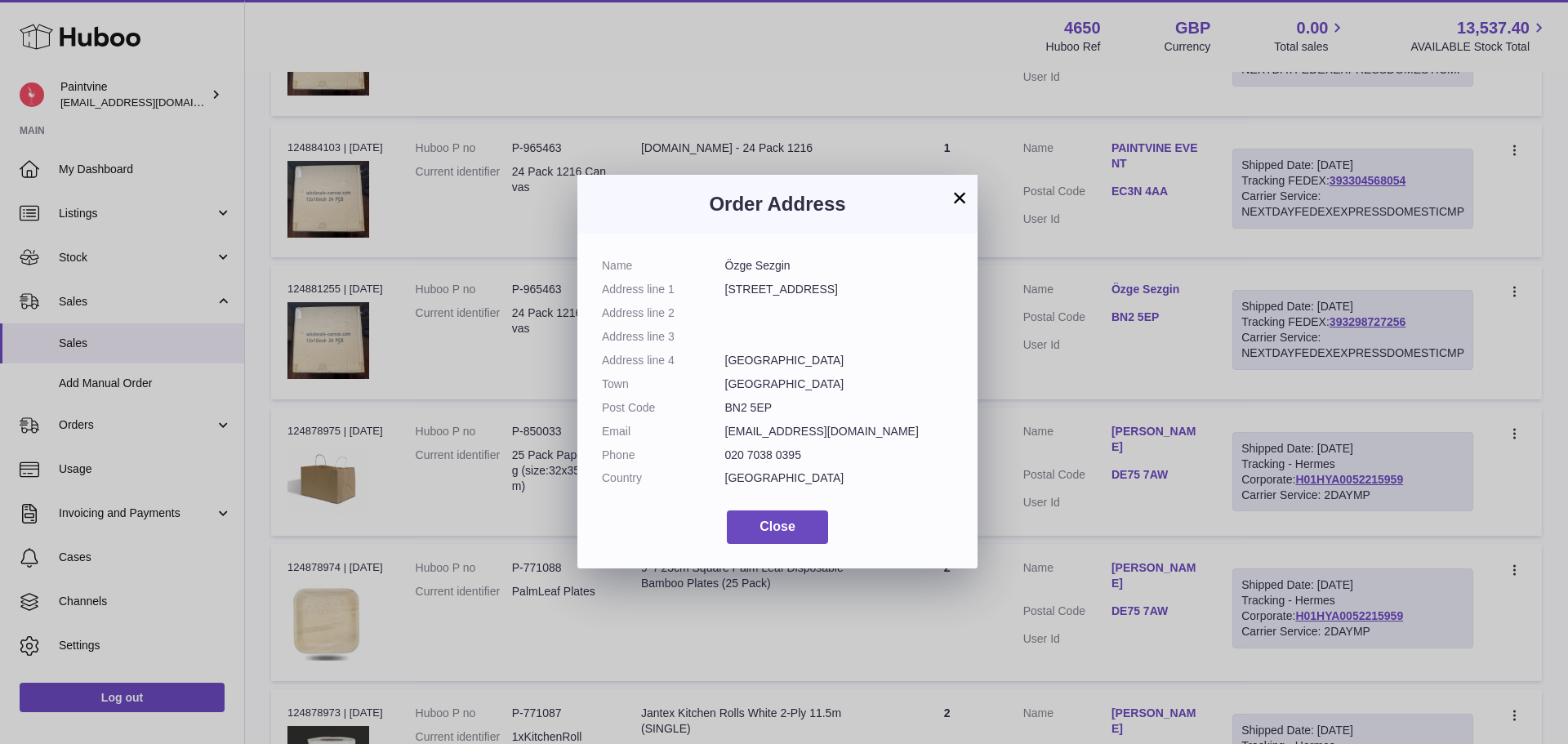
click at [949, 191] on h3 "Order Address" at bounding box center [778, 204] width 352 height 26
click at [955, 194] on button "×" at bounding box center [959, 197] width 19 height 19
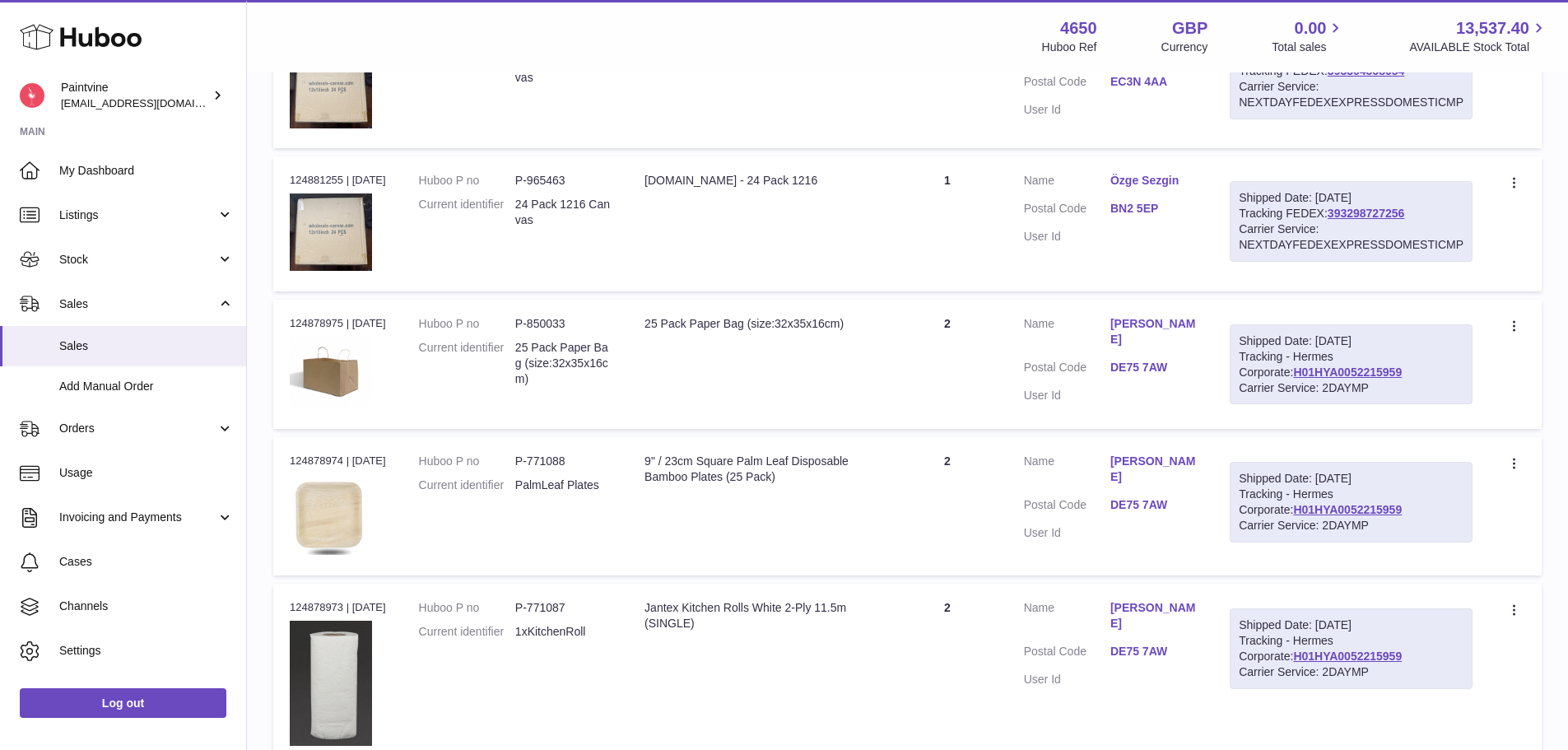
scroll to position [1062, 0]
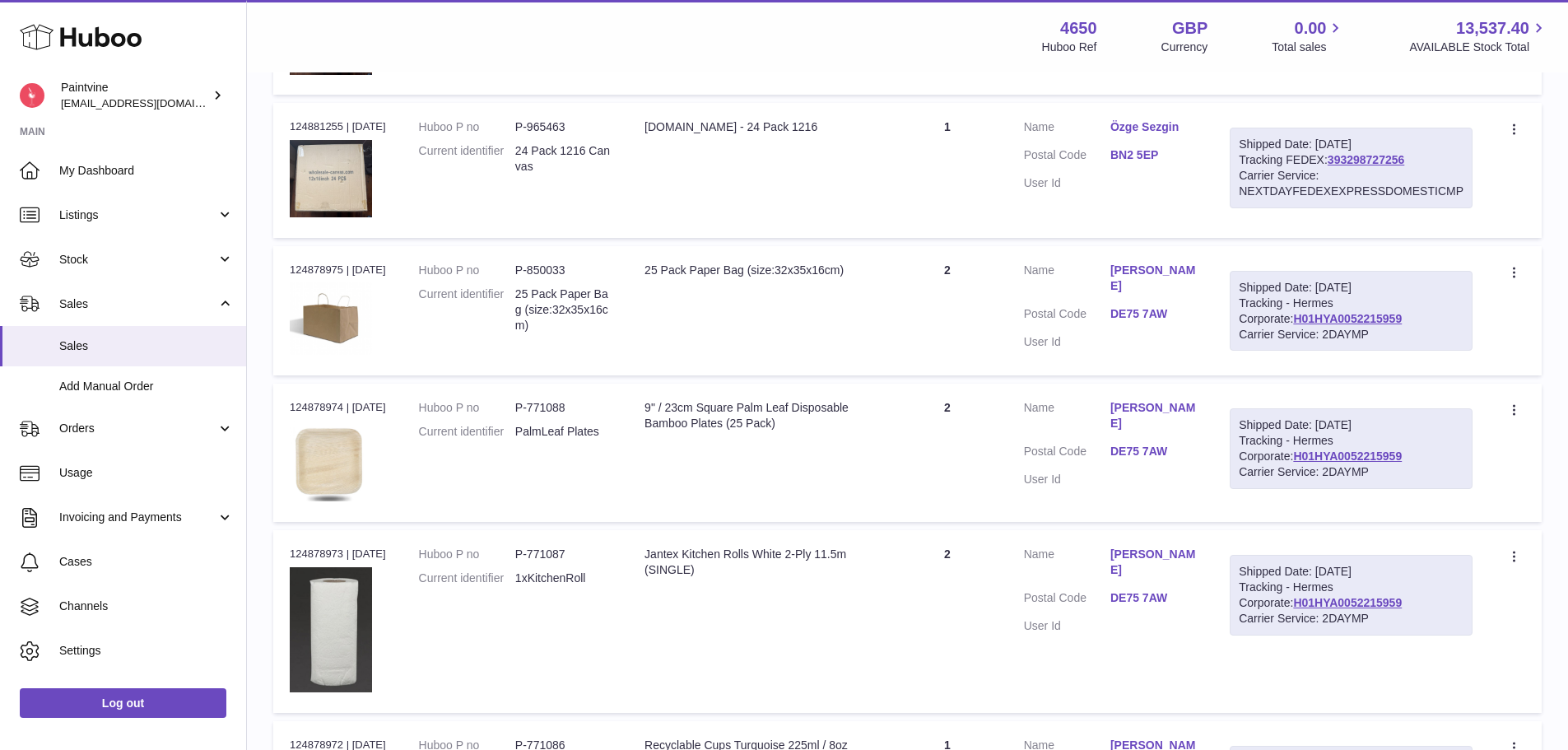
click at [1287, 327] on div "Carrier Service: 2DAYMP" at bounding box center [1351, 335] width 225 height 15
click at [1293, 320] on link "H01HYA0052215959" at bounding box center [1347, 319] width 109 height 14
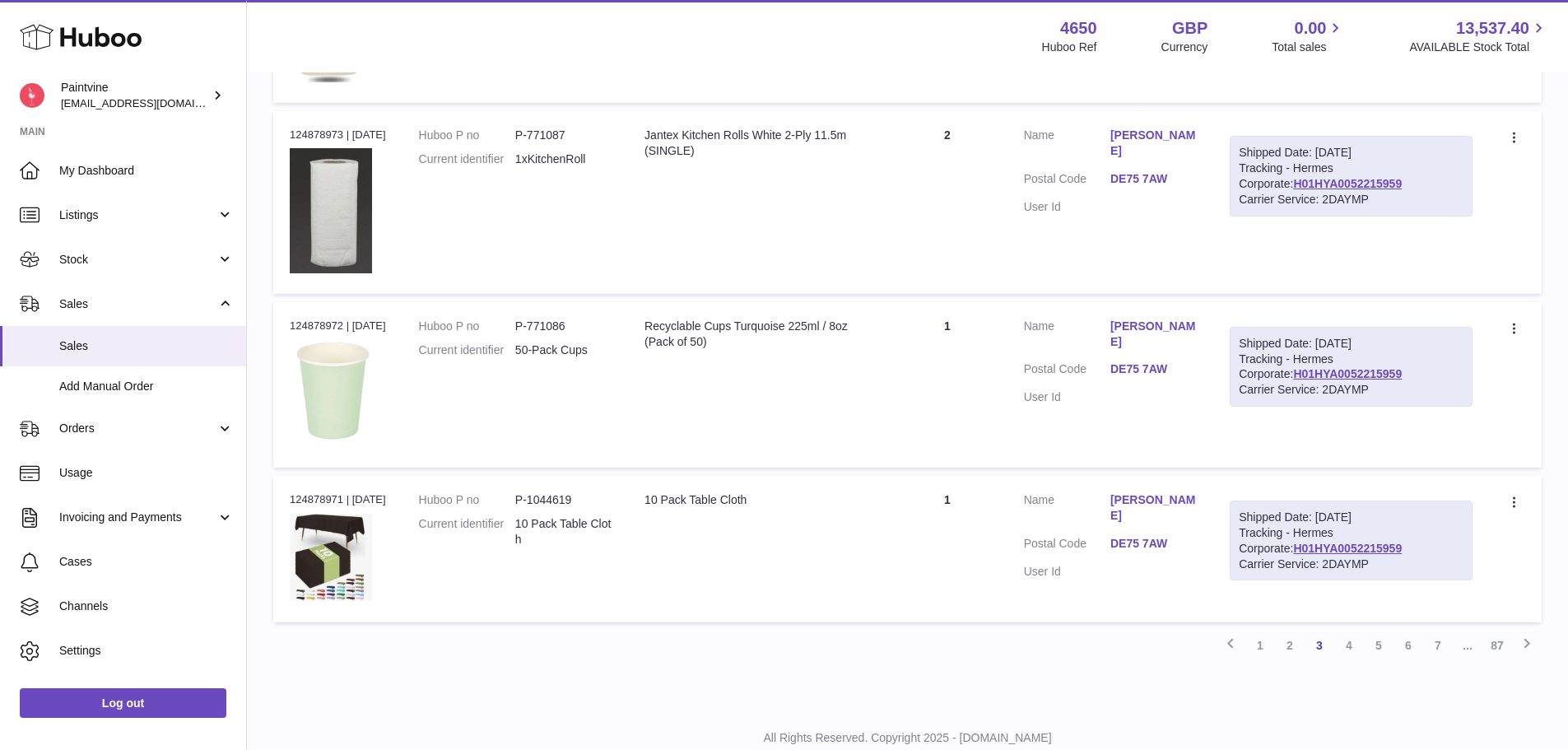
scroll to position [1533, 0]
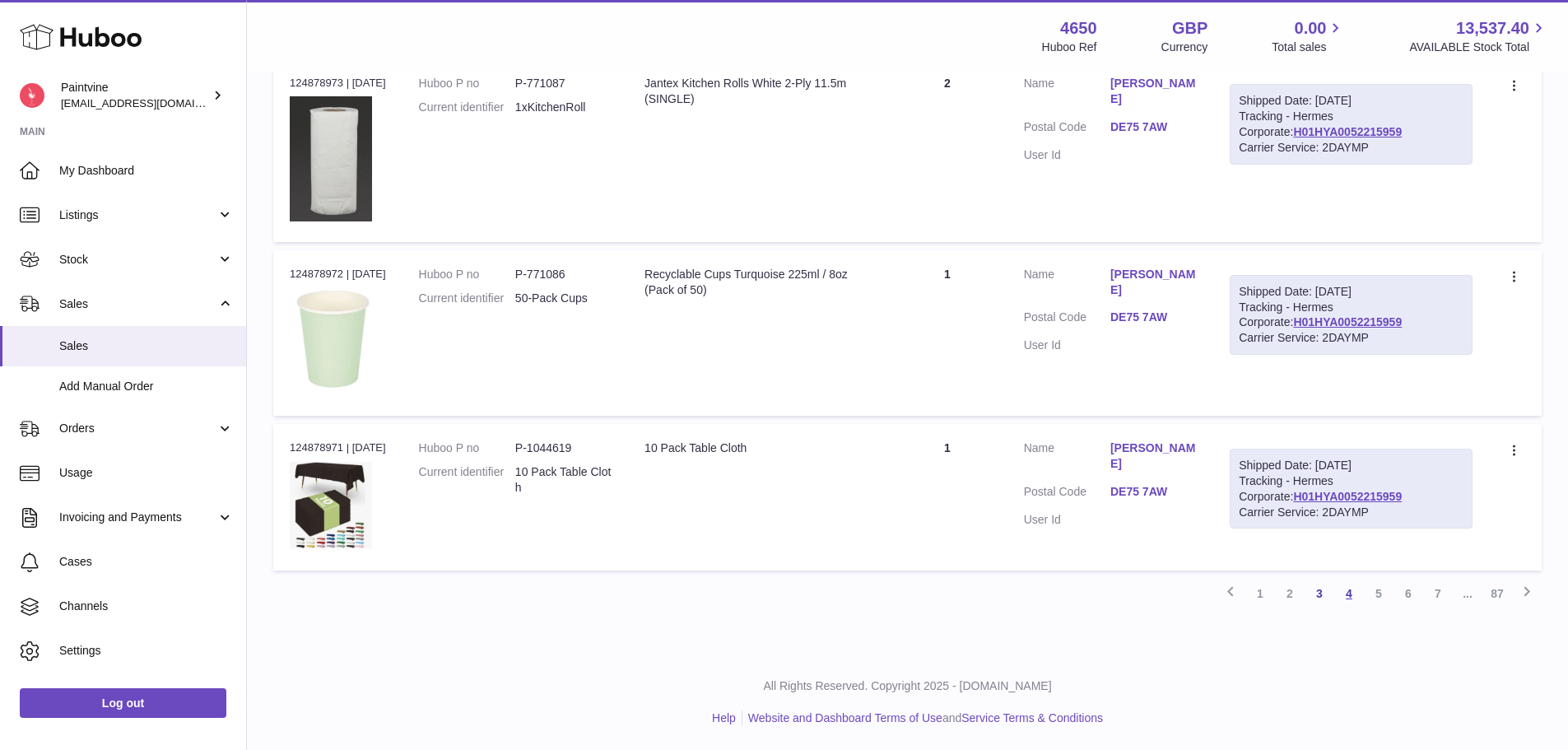
click at [1347, 599] on link "4" at bounding box center [1348, 593] width 30 height 30
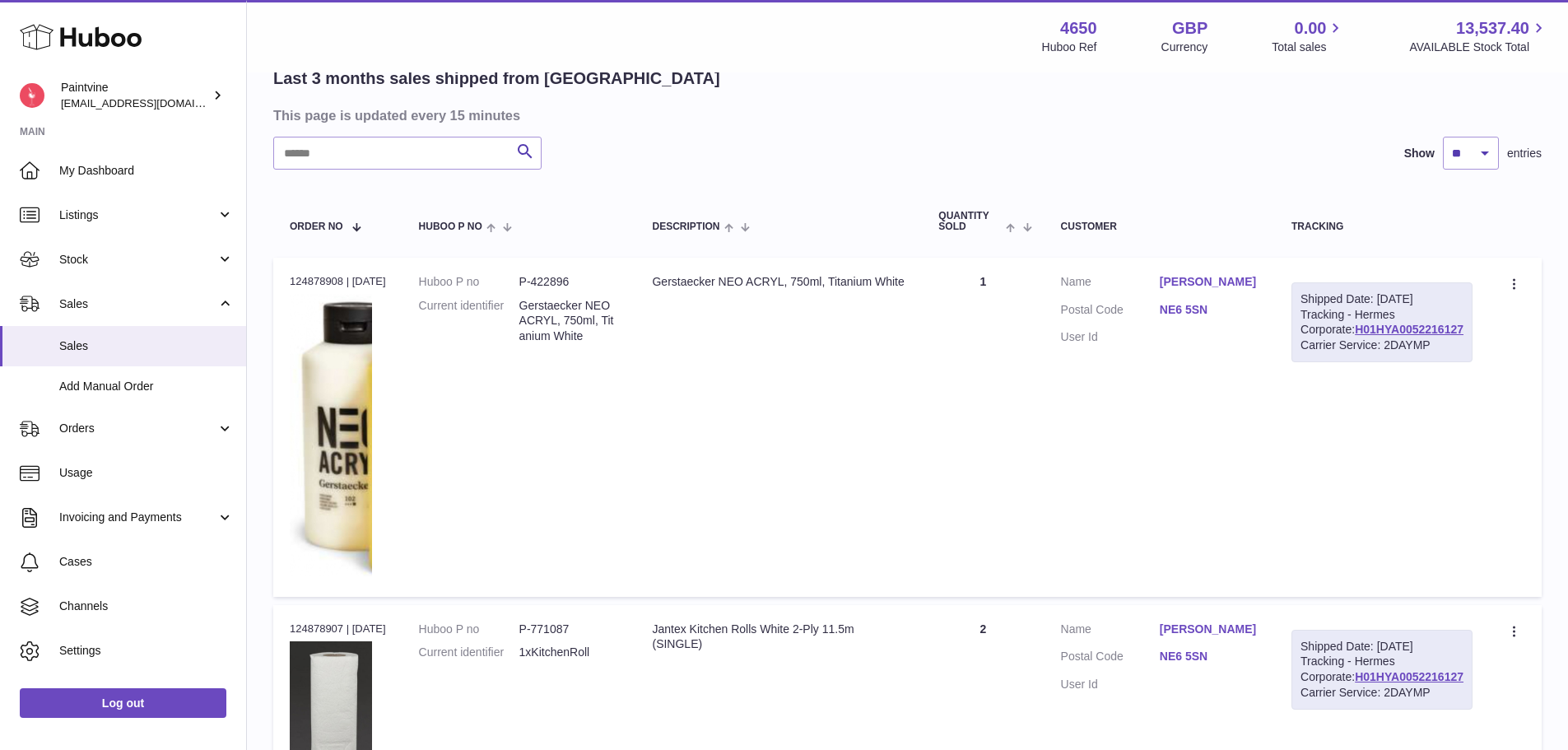
scroll to position [140, 0]
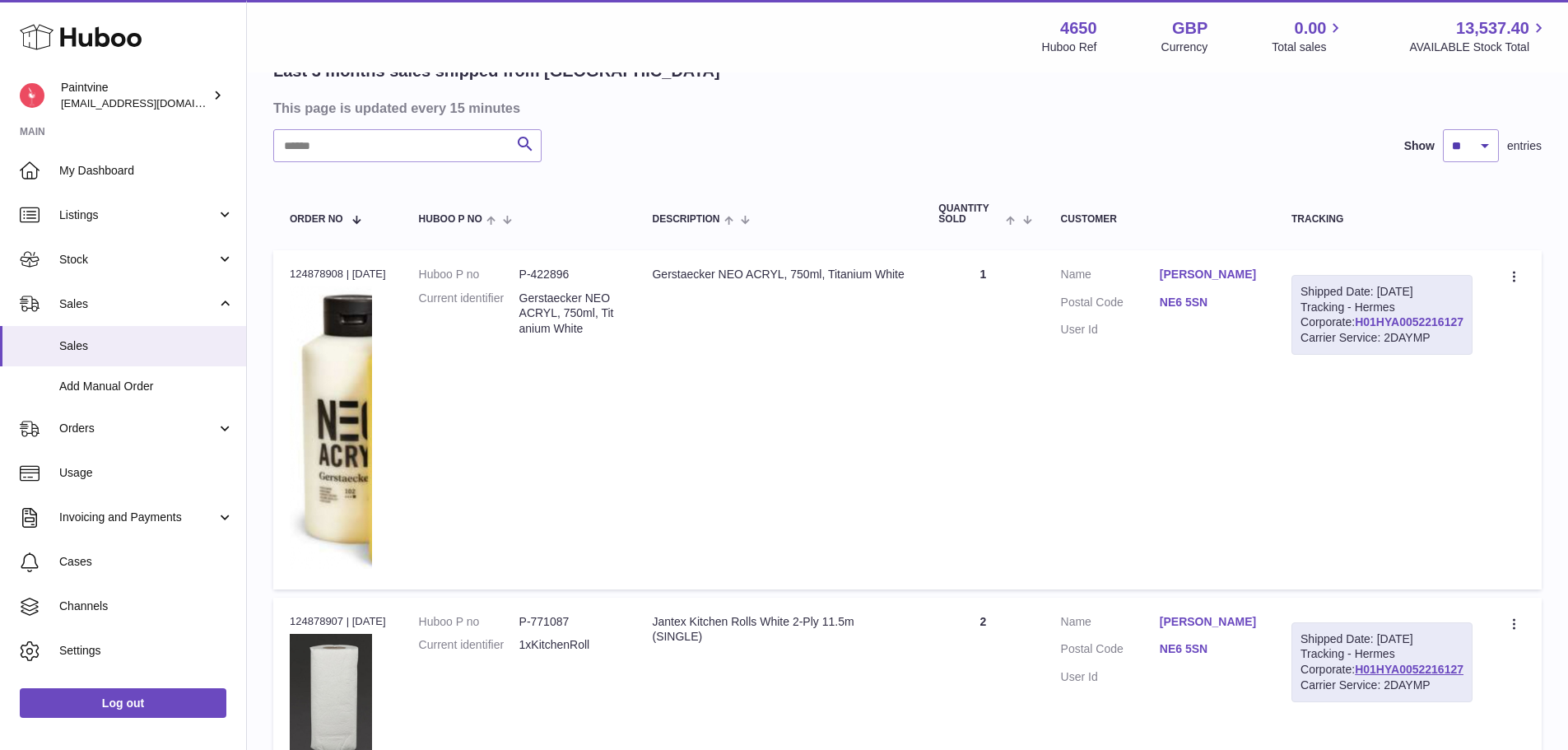
click at [1407, 328] on link "H01HYA0052216127" at bounding box center [1409, 322] width 109 height 14
click at [1232, 310] on link "NE6 5SN" at bounding box center [1209, 303] width 99 height 15
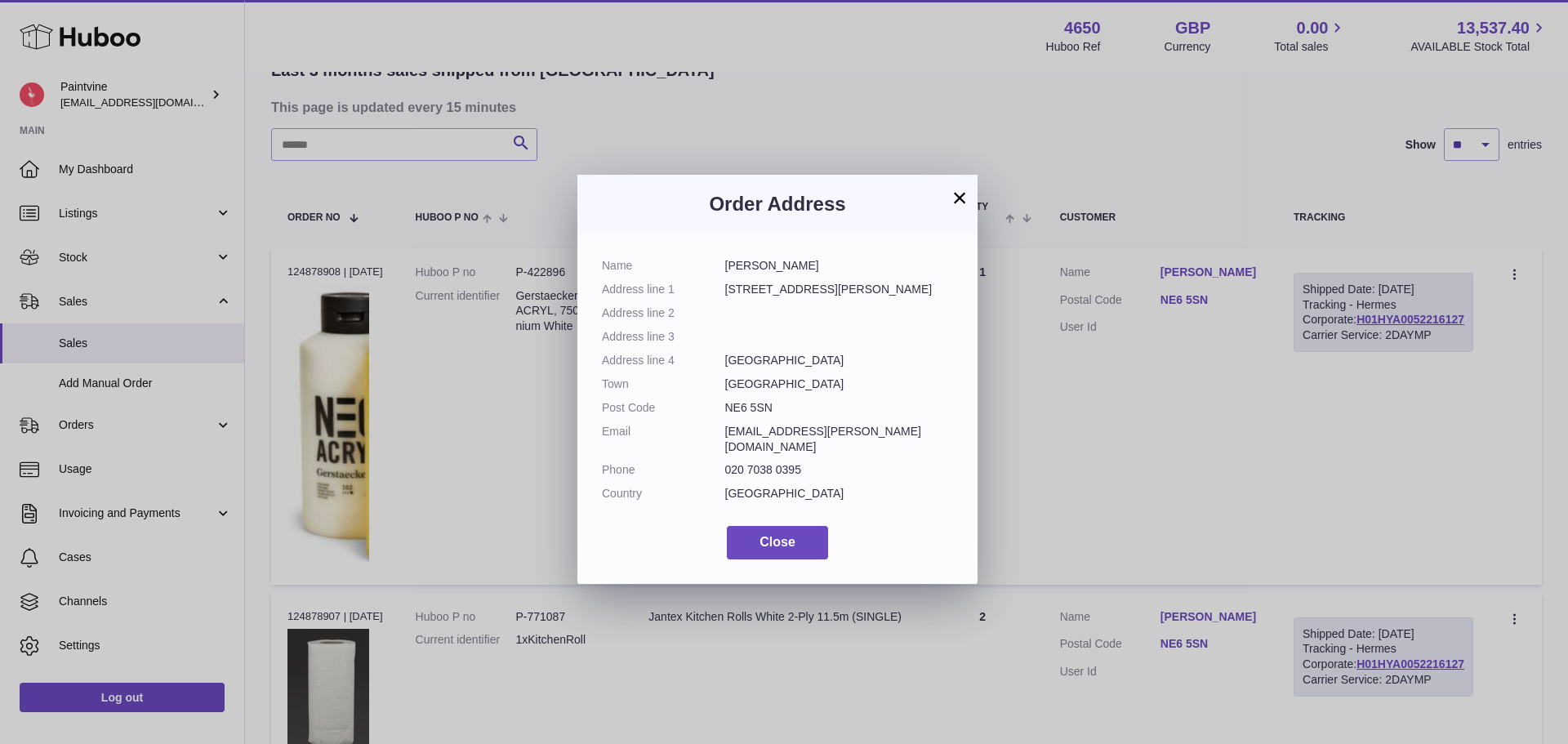
click at [967, 196] on button "×" at bounding box center [959, 197] width 19 height 19
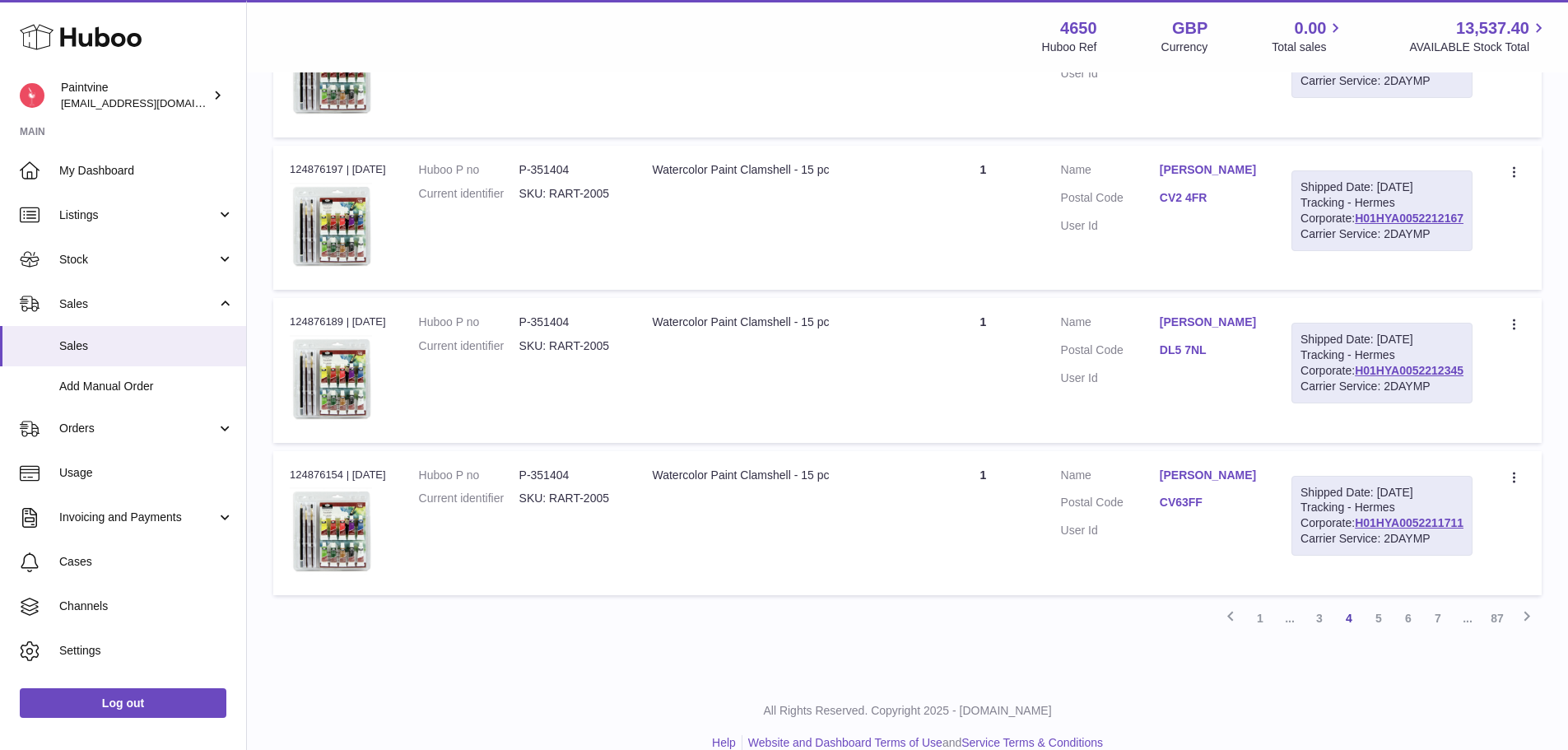
scroll to position [1293, 0]
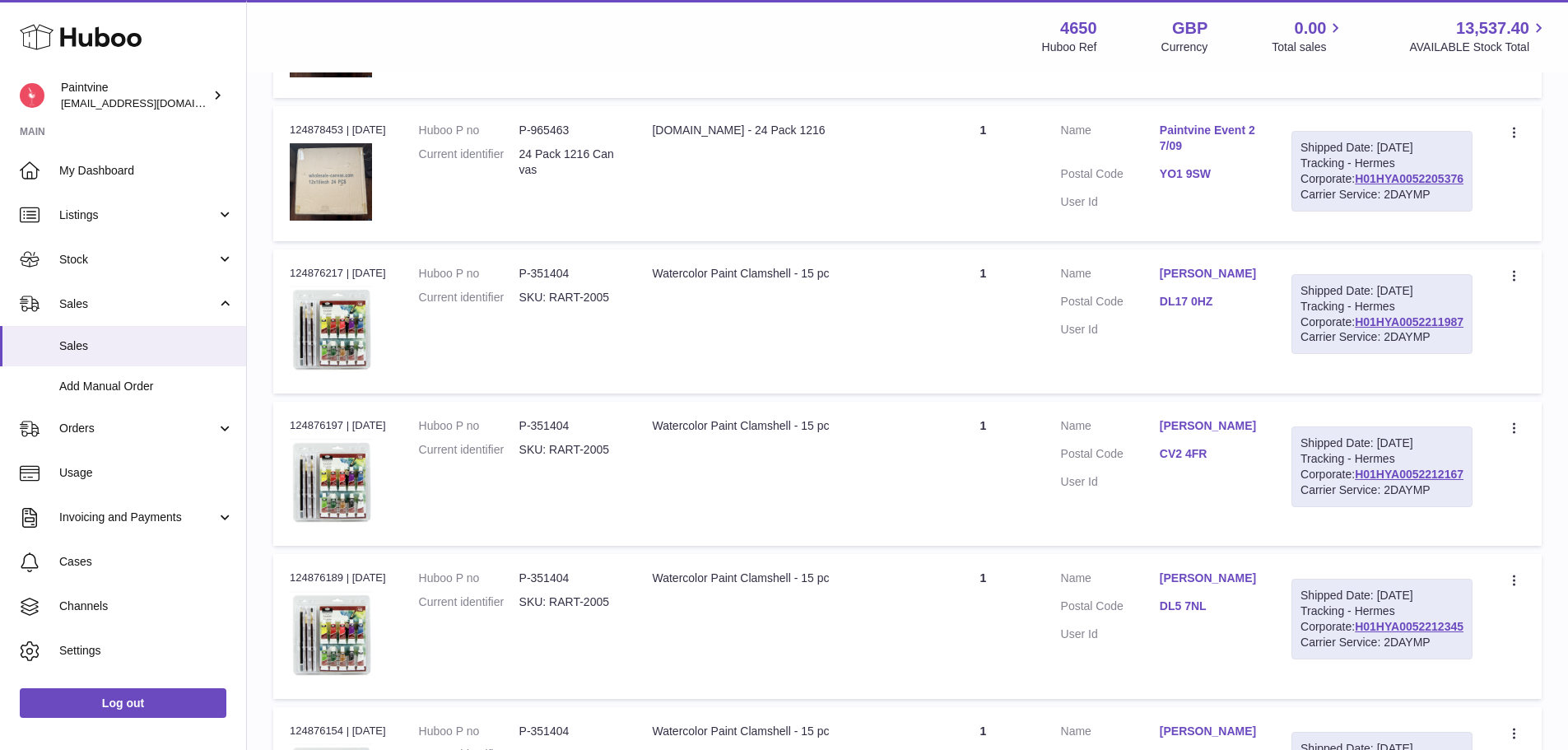
click at [1237, 182] on link "YO1 9SW" at bounding box center [1209, 174] width 99 height 15
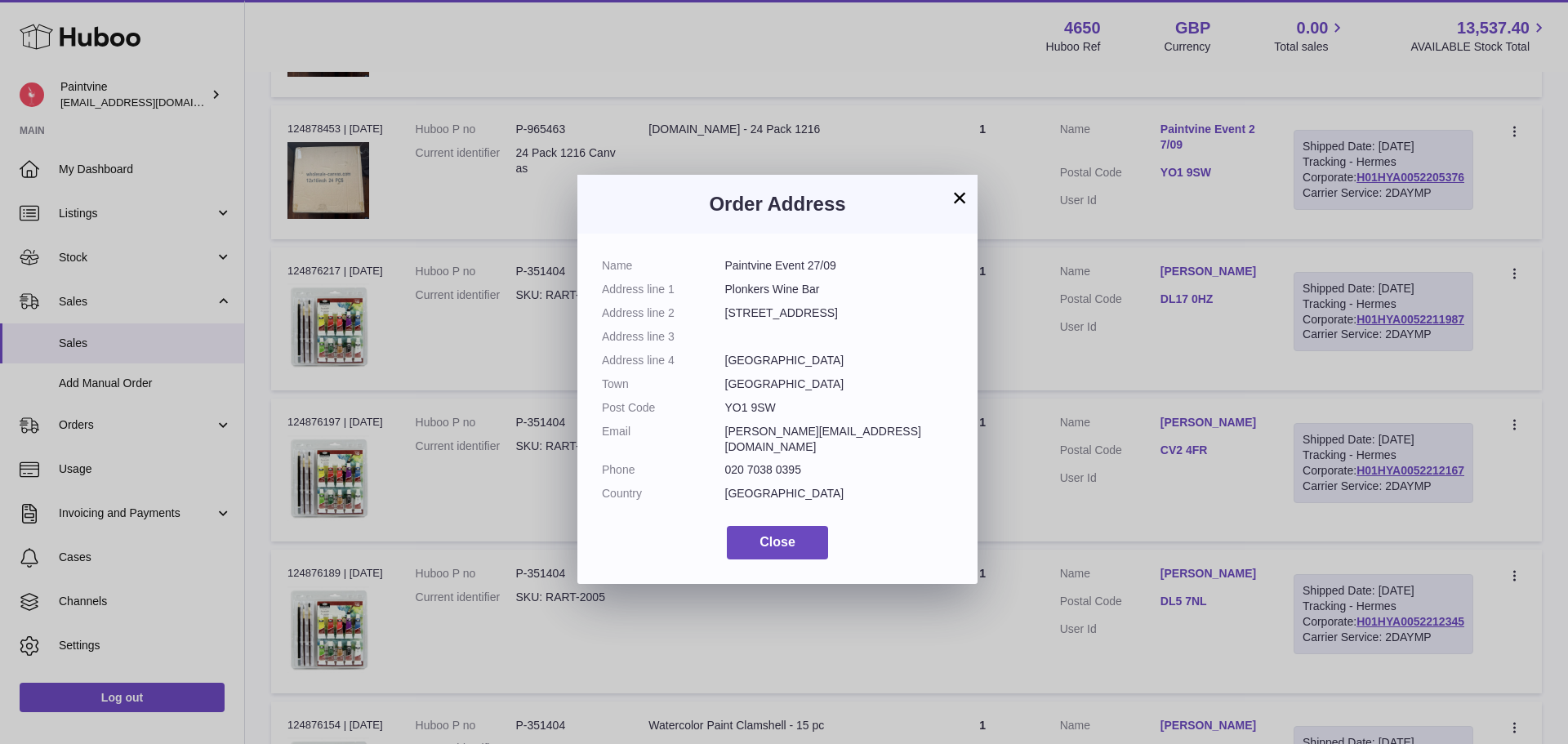
click at [966, 195] on button "×" at bounding box center [959, 197] width 19 height 19
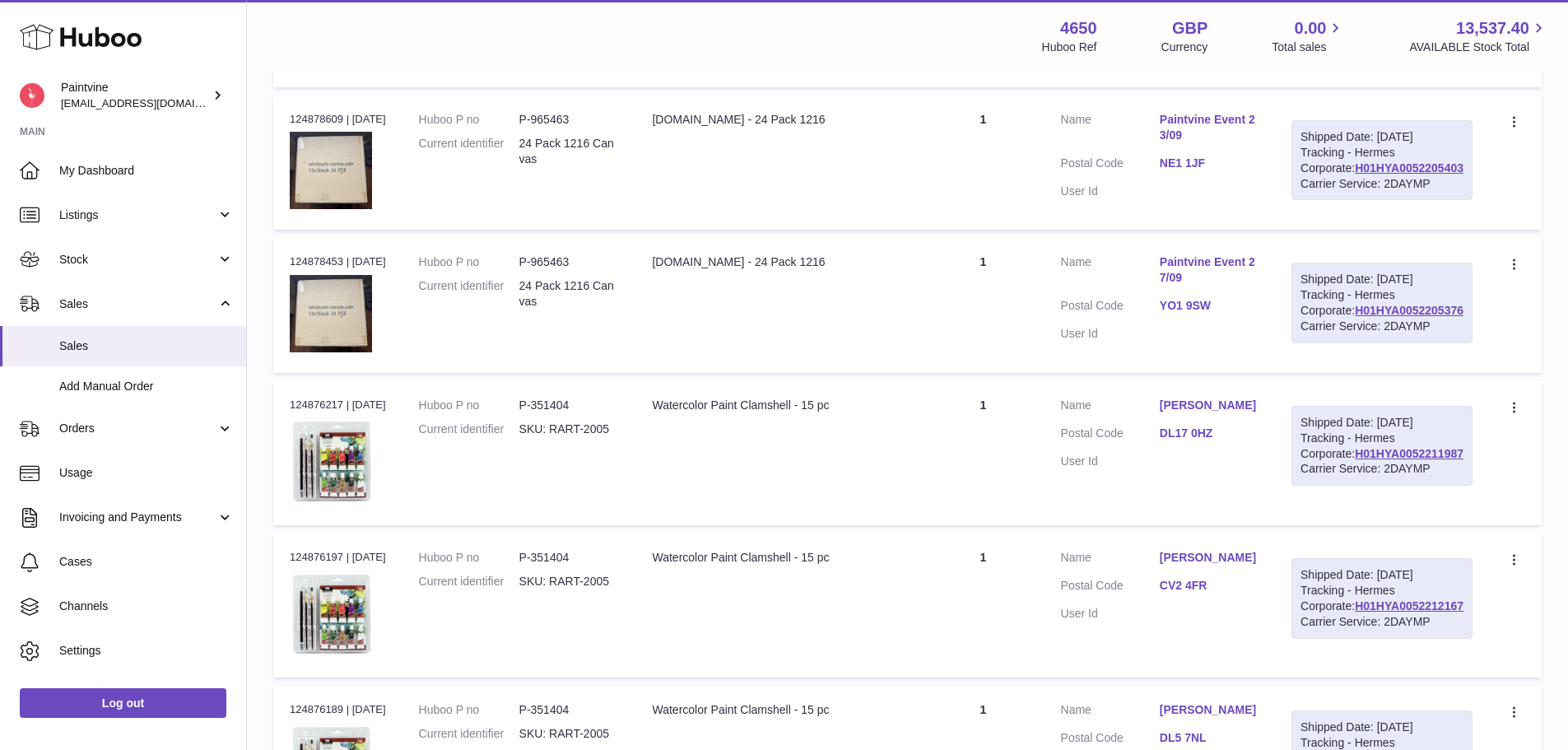
scroll to position [1128, 0]
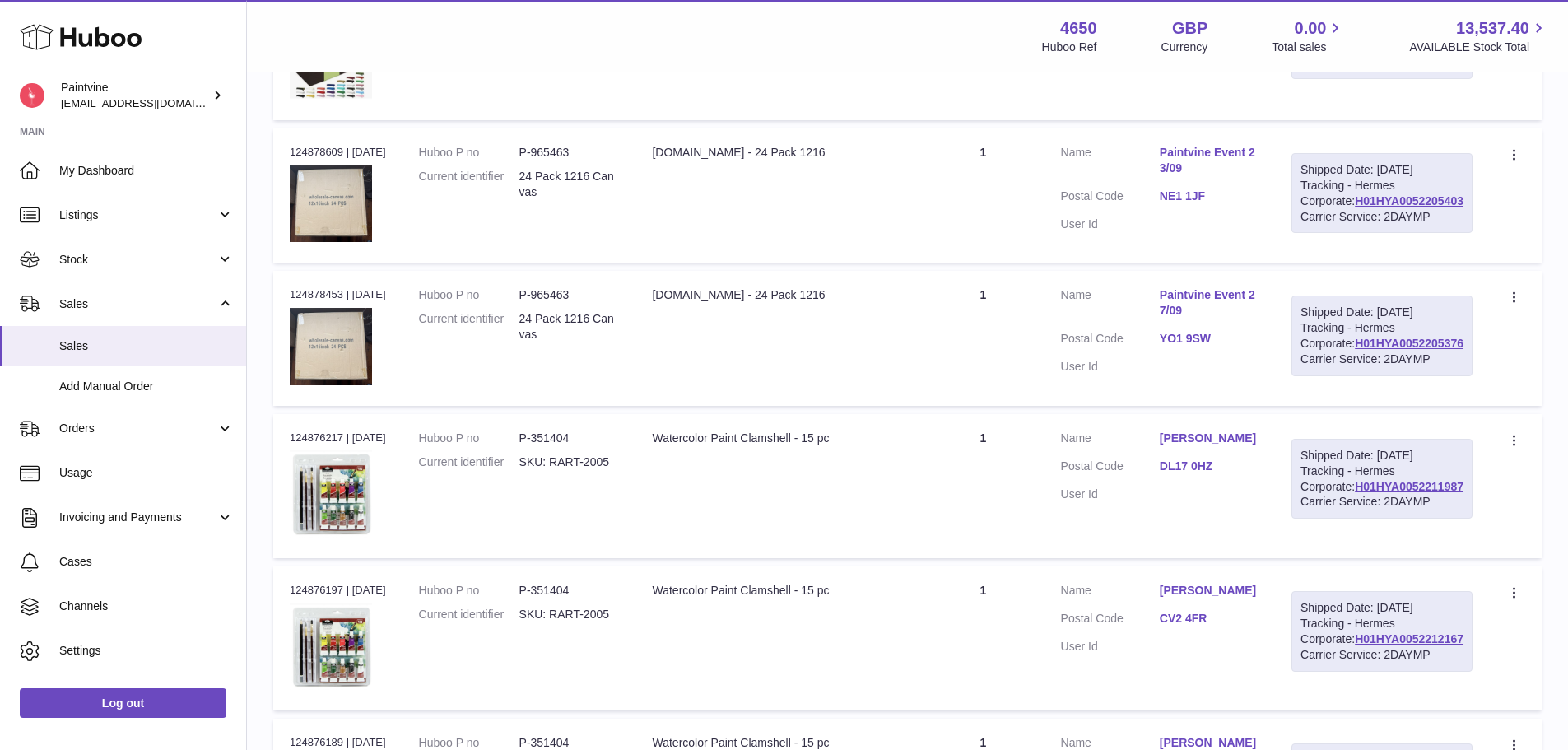
click at [1220, 204] on link "NE1 1JF" at bounding box center [1209, 196] width 99 height 15
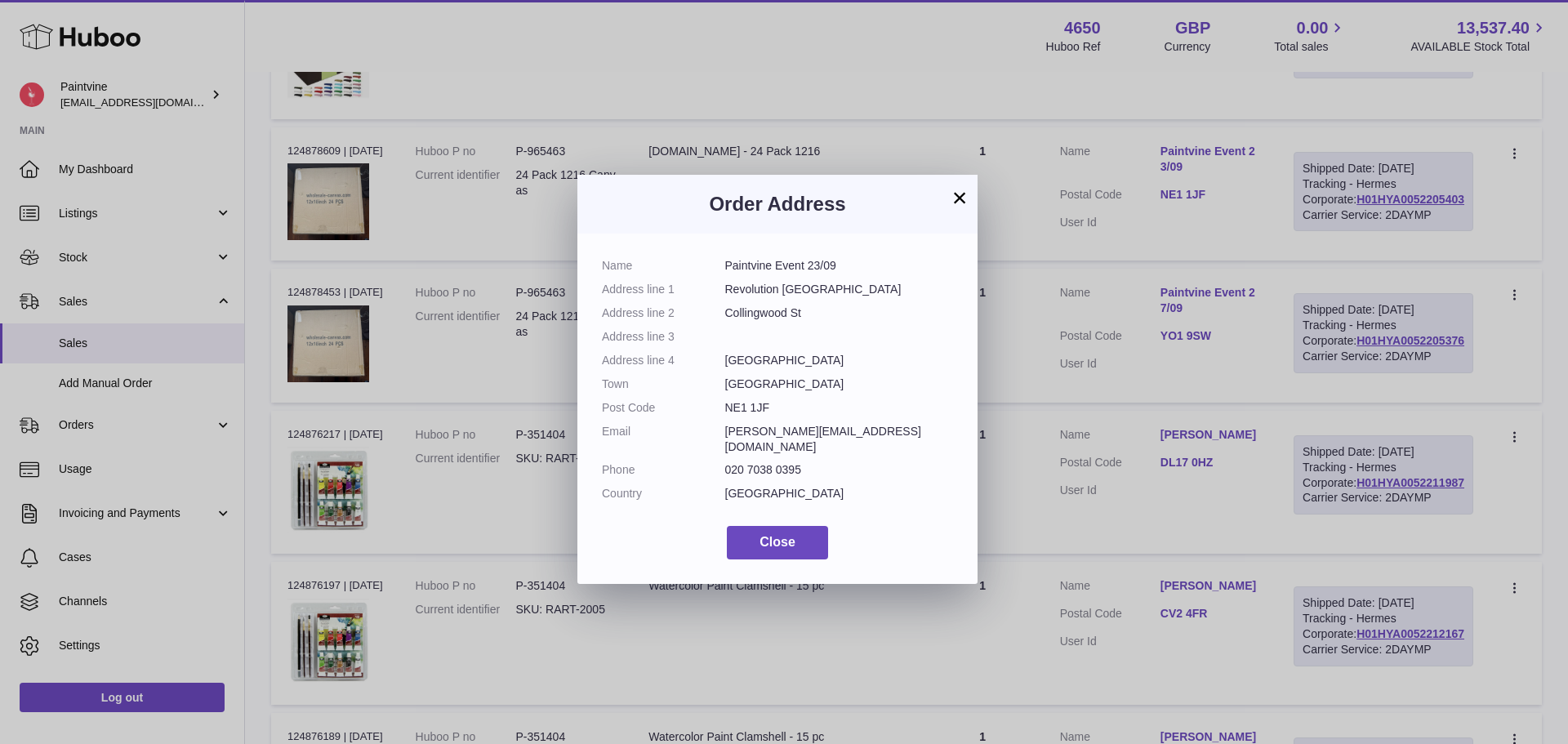
click at [959, 198] on button "×" at bounding box center [959, 197] width 19 height 19
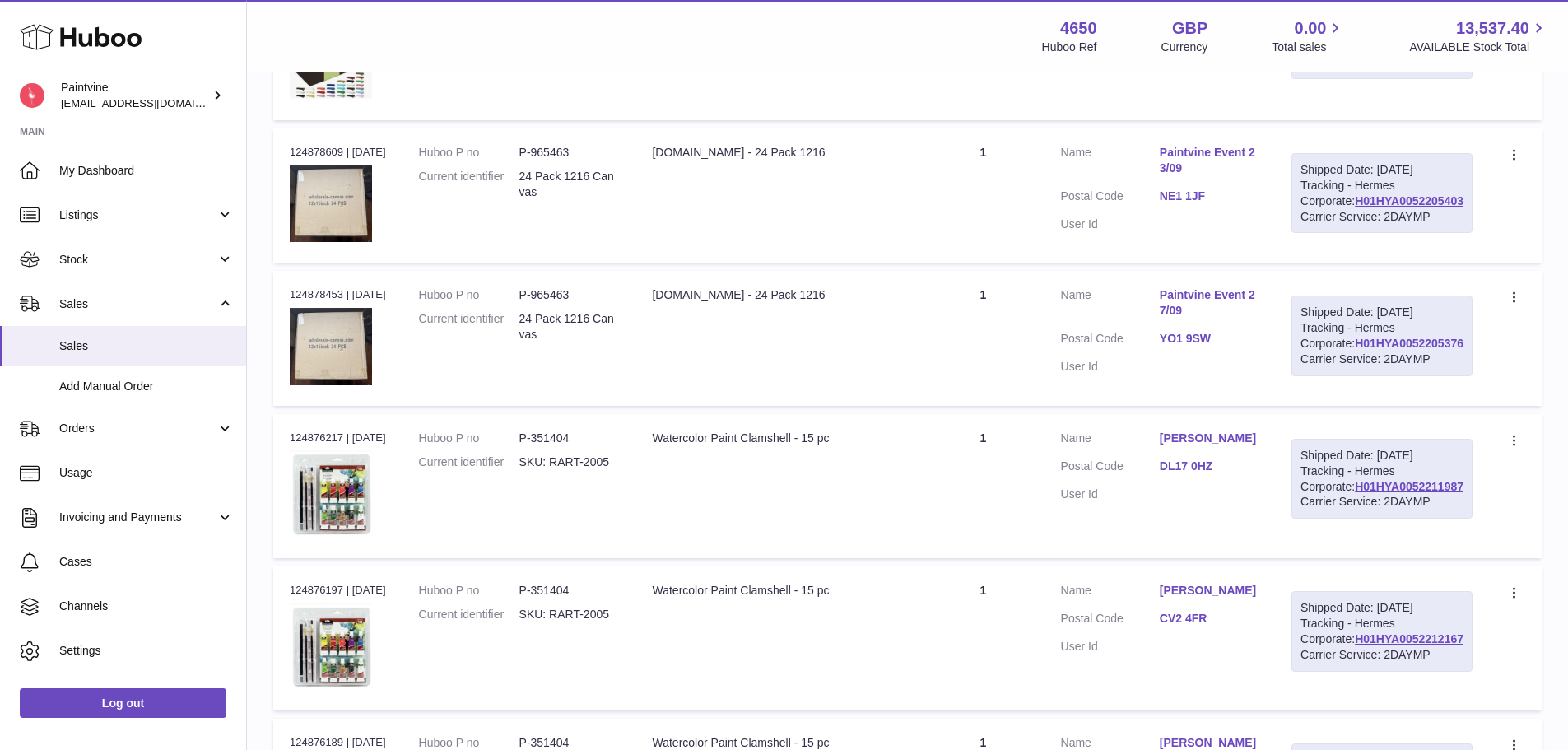
click at [1403, 350] on link "H01HYA0052205376" at bounding box center [1409, 343] width 109 height 14
click at [1232, 383] on dl "Customer Name Paintvine Event 27/09 Postal Code YO1 9SW User Id" at bounding box center [1160, 335] width 198 height 96
click at [1233, 347] on link "YO1 9SW" at bounding box center [1209, 338] width 99 height 15
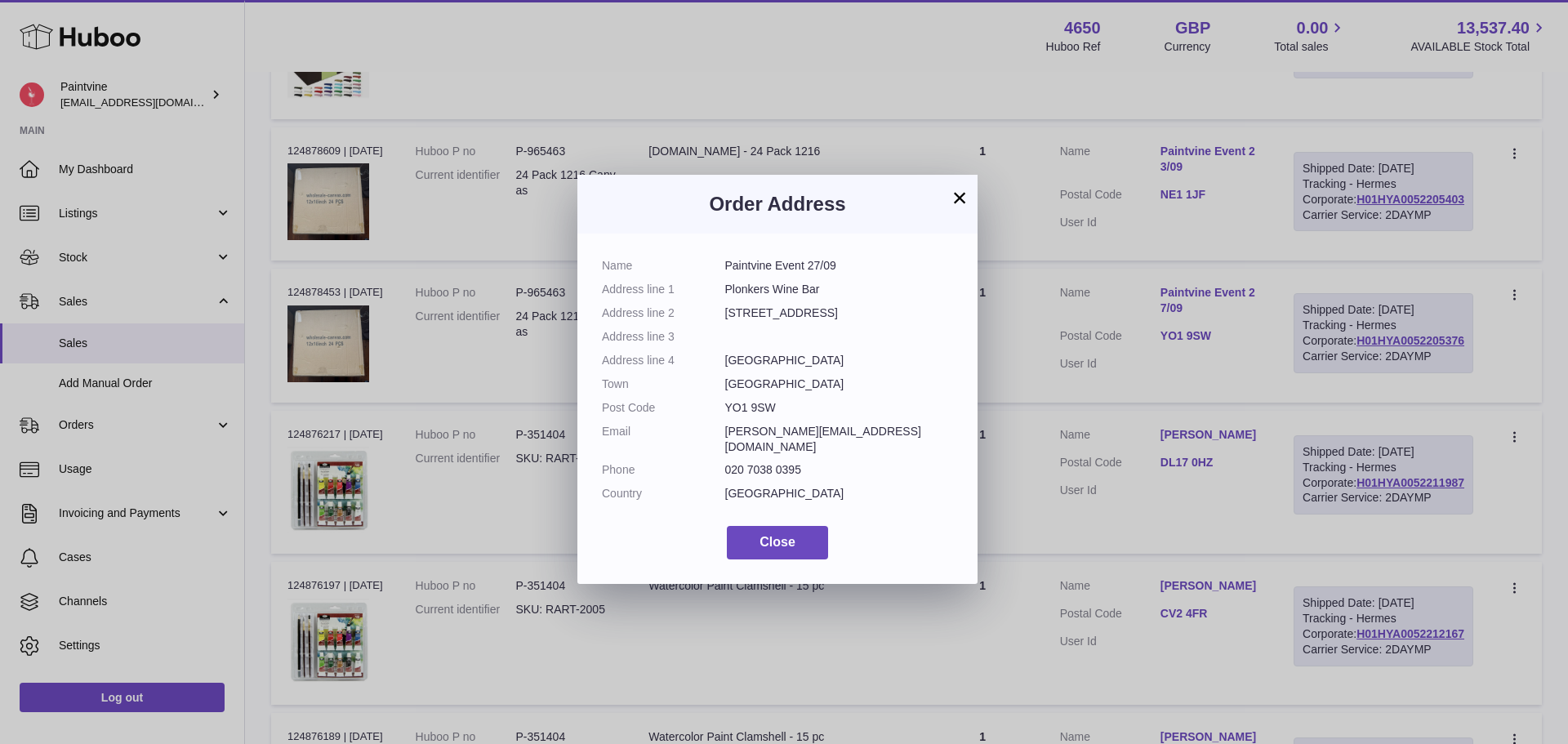
drag, startPoint x: 955, startPoint y: 201, endPoint x: 1176, endPoint y: 71, distance: 256.4
click at [957, 200] on button "×" at bounding box center [959, 197] width 19 height 19
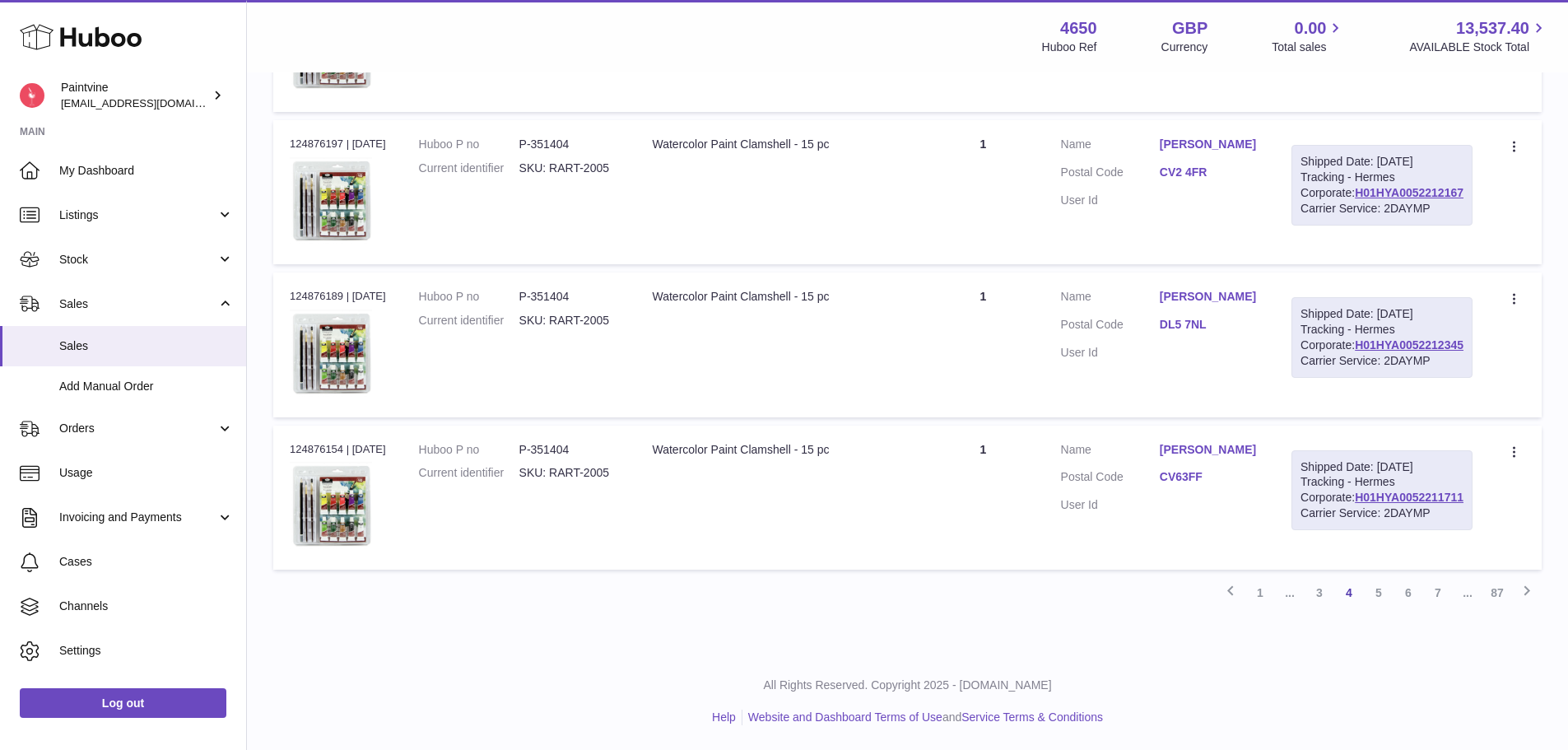
scroll to position [1787, 0]
